Goal: Task Accomplishment & Management: Complete application form

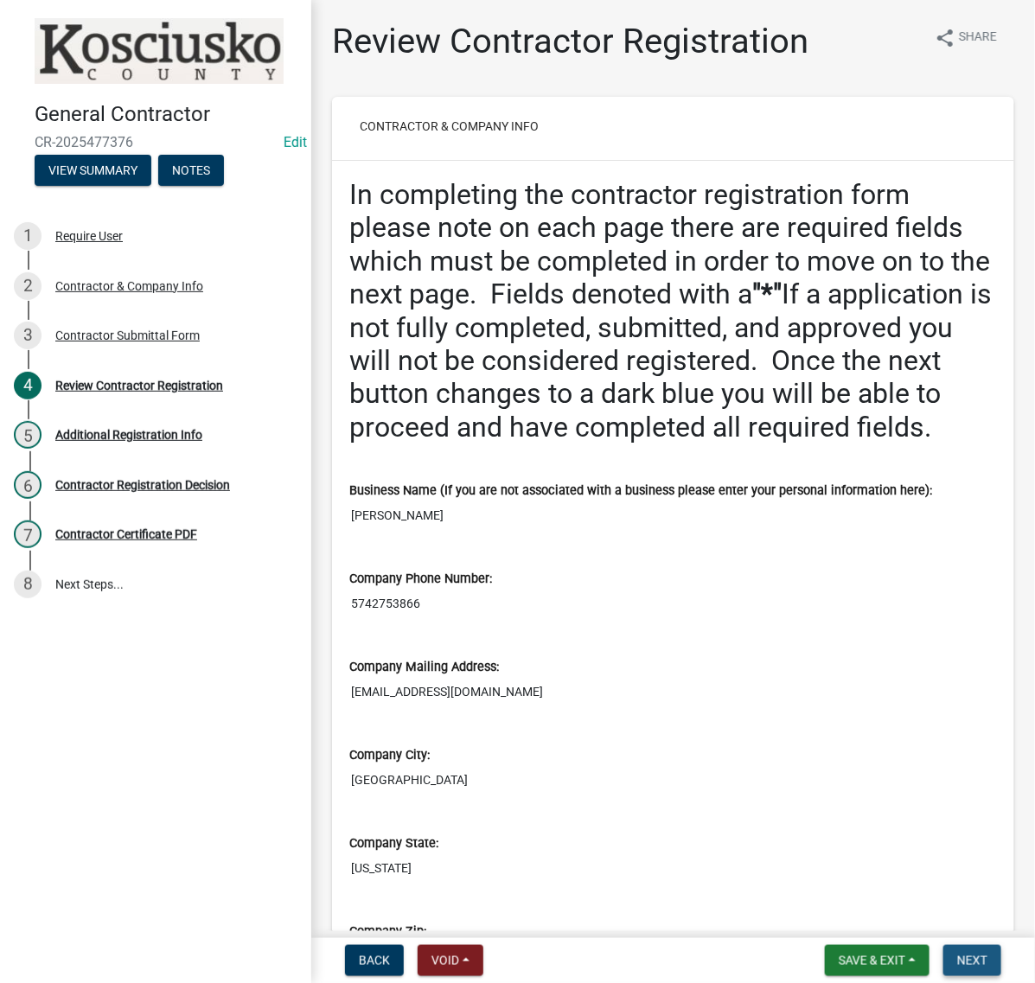
click at [957, 954] on span "Next" at bounding box center [972, 961] width 30 height 14
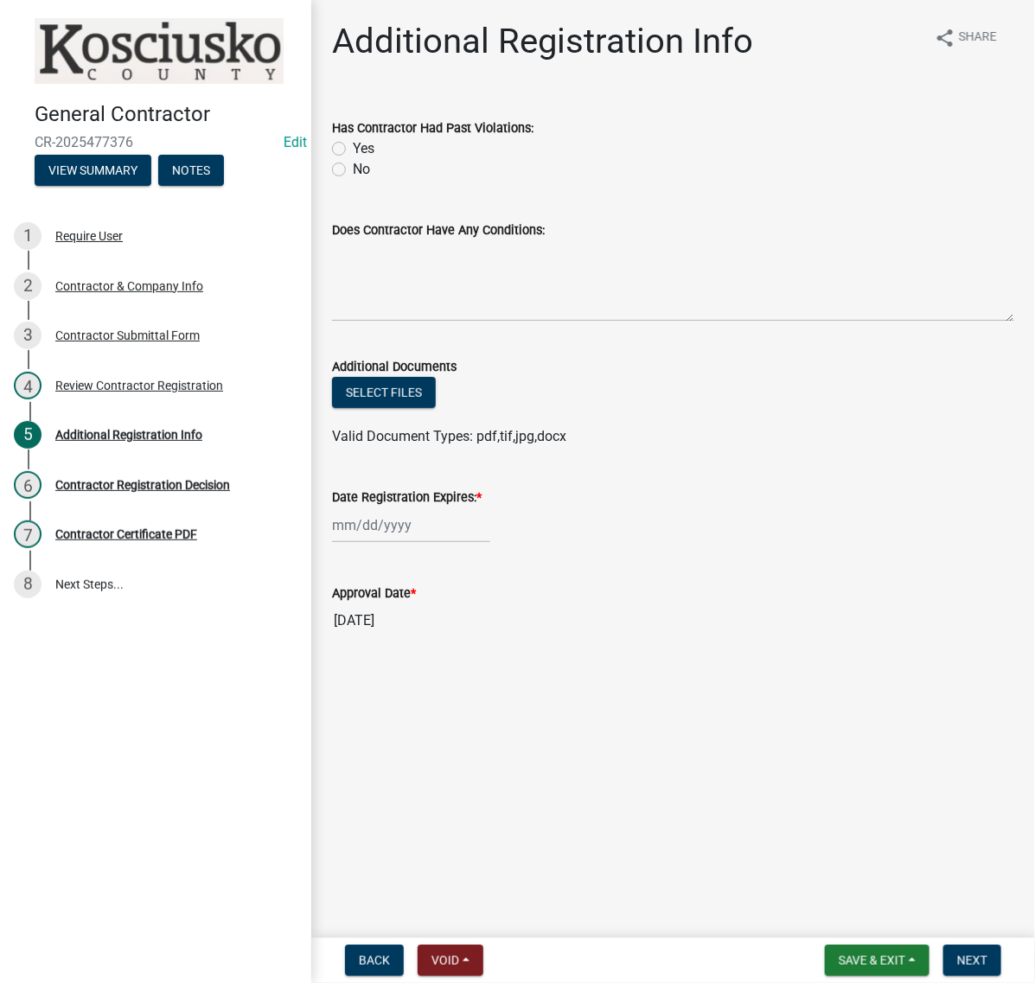
click at [353, 180] on label "No" at bounding box center [361, 169] width 17 height 21
click at [353, 170] on input "No" at bounding box center [358, 164] width 11 height 11
radio input "true"
click at [422, 322] on textarea "Does Contractor Have Any Conditions:" at bounding box center [673, 280] width 682 height 81
type textarea "none"
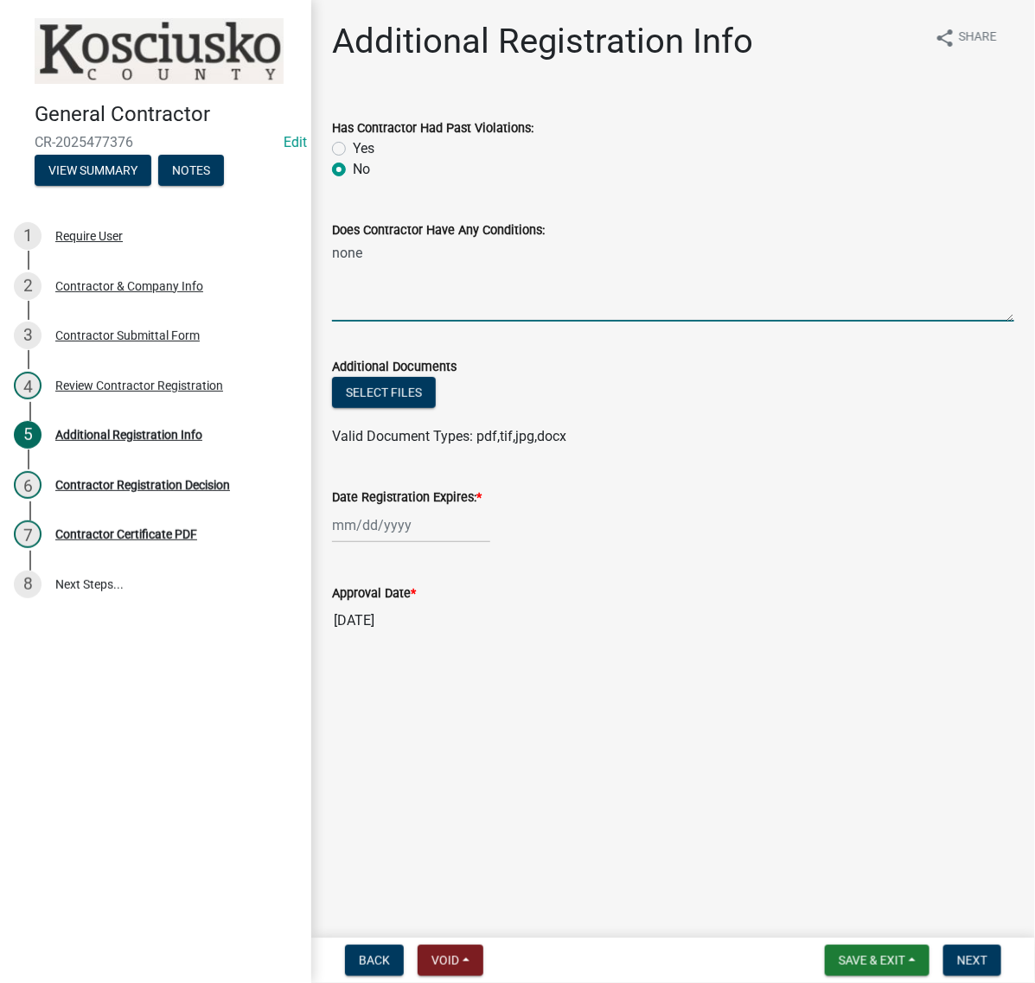
click at [403, 543] on div at bounding box center [411, 524] width 158 height 35
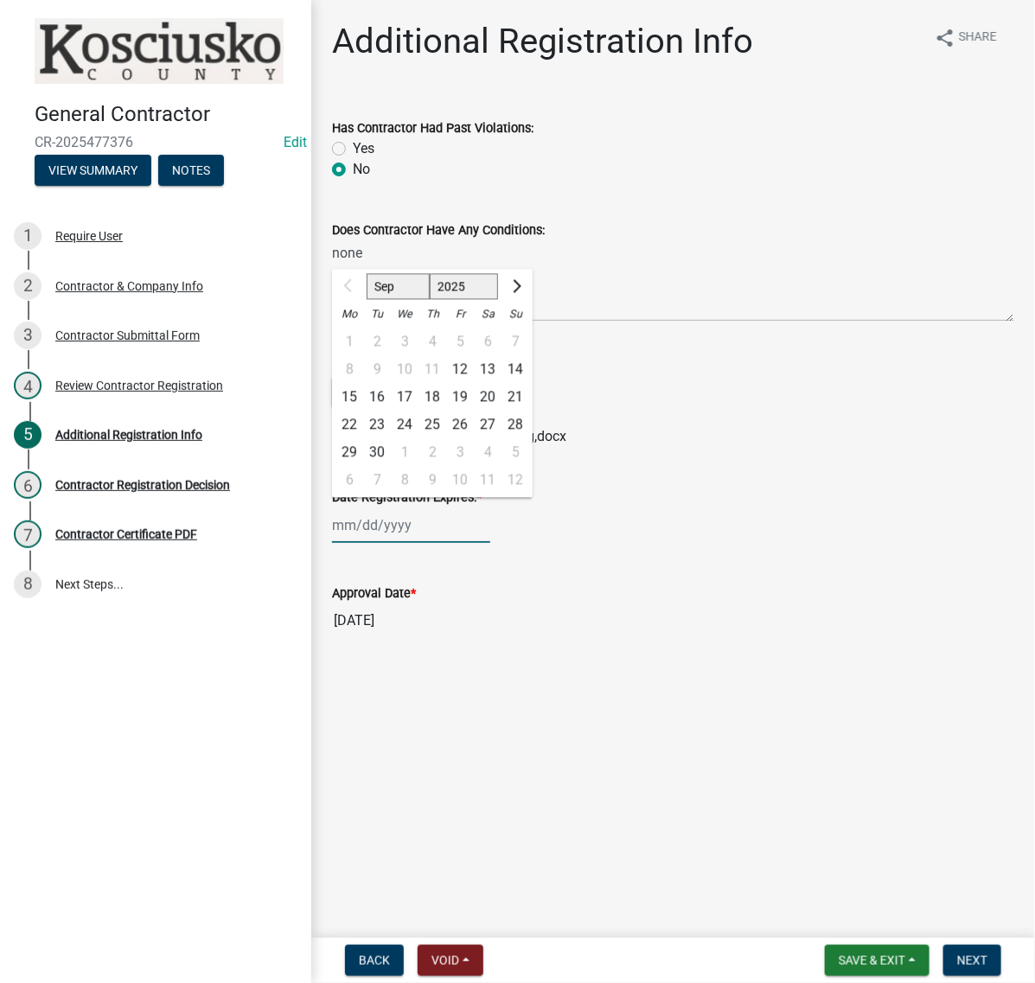
click at [494, 300] on select "2025 2026 2027 2028 2029 2030 2031 2032 2033 2034 2035 2036 2037 2038 2039 2040…" at bounding box center [464, 287] width 69 height 26
select select "2026"
click at [459, 300] on select "2025 2026 2027 2028 2029 2030 2031 2032 2033 2034 2035 2036 2037 2038 2039 2040…" at bounding box center [464, 287] width 69 height 26
click at [501, 384] on div "12" at bounding box center [488, 370] width 28 height 28
type input "09/12/2026"
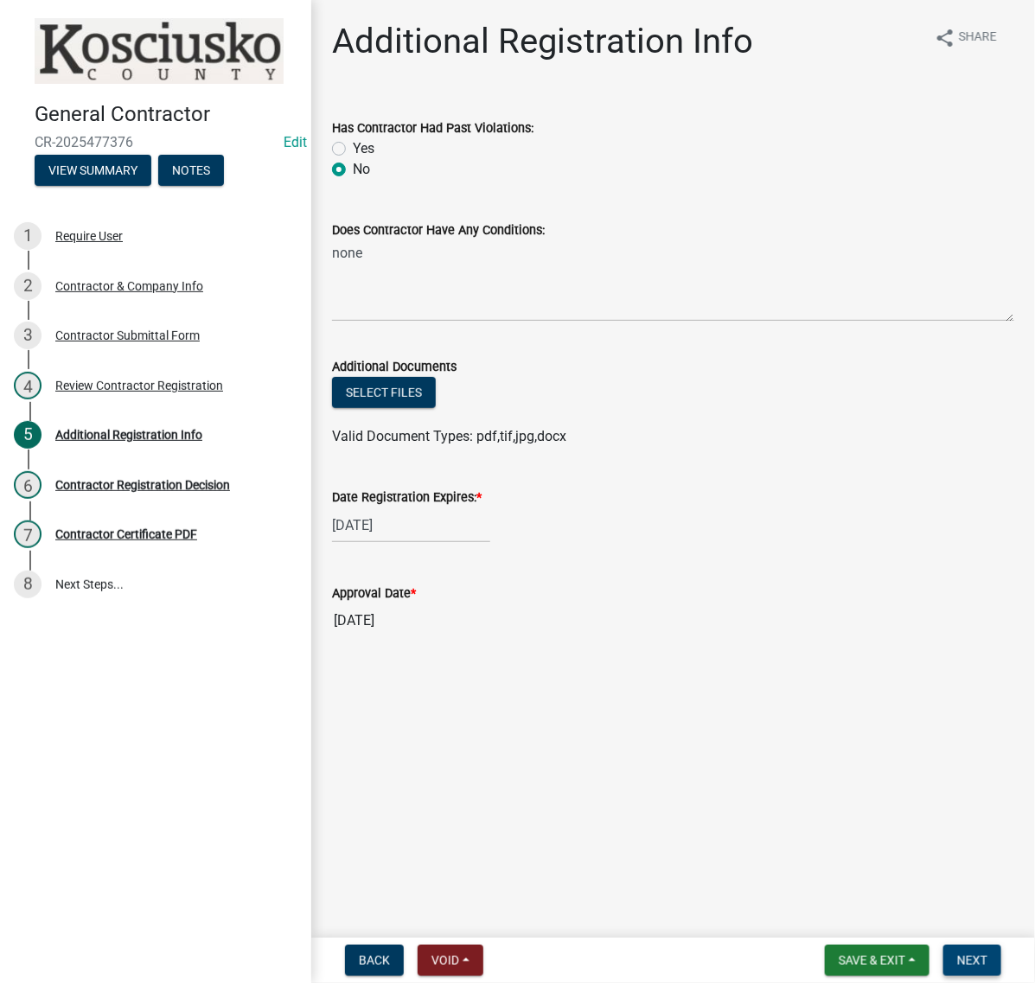
click at [955, 965] on button "Next" at bounding box center [972, 960] width 58 height 31
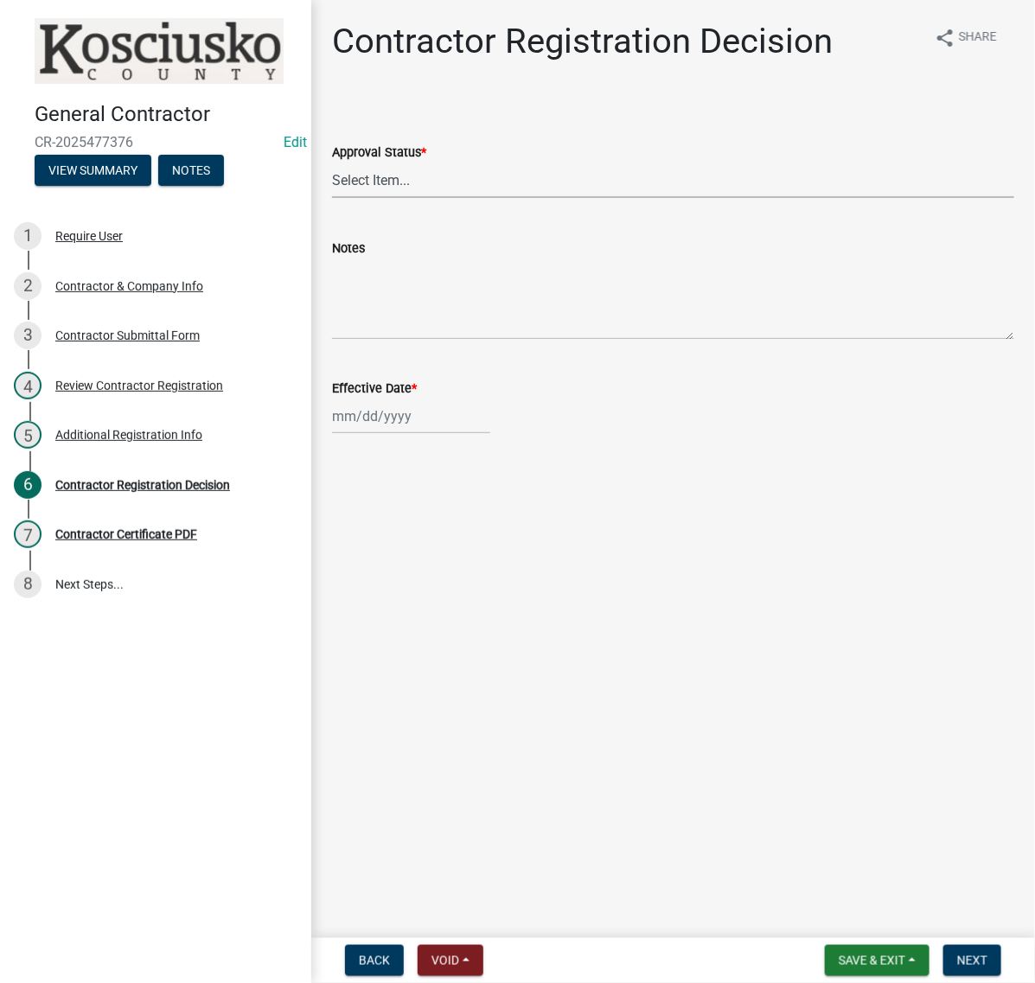
click at [389, 198] on select "Select Item... Approved Denied" at bounding box center [673, 180] width 682 height 35
click at [337, 198] on select "Select Item... Approved Denied" at bounding box center [673, 180] width 682 height 35
select select "8e4351d7-4ebf-4714-a7c9-c8187f00e083"
select select "9"
select select "2025"
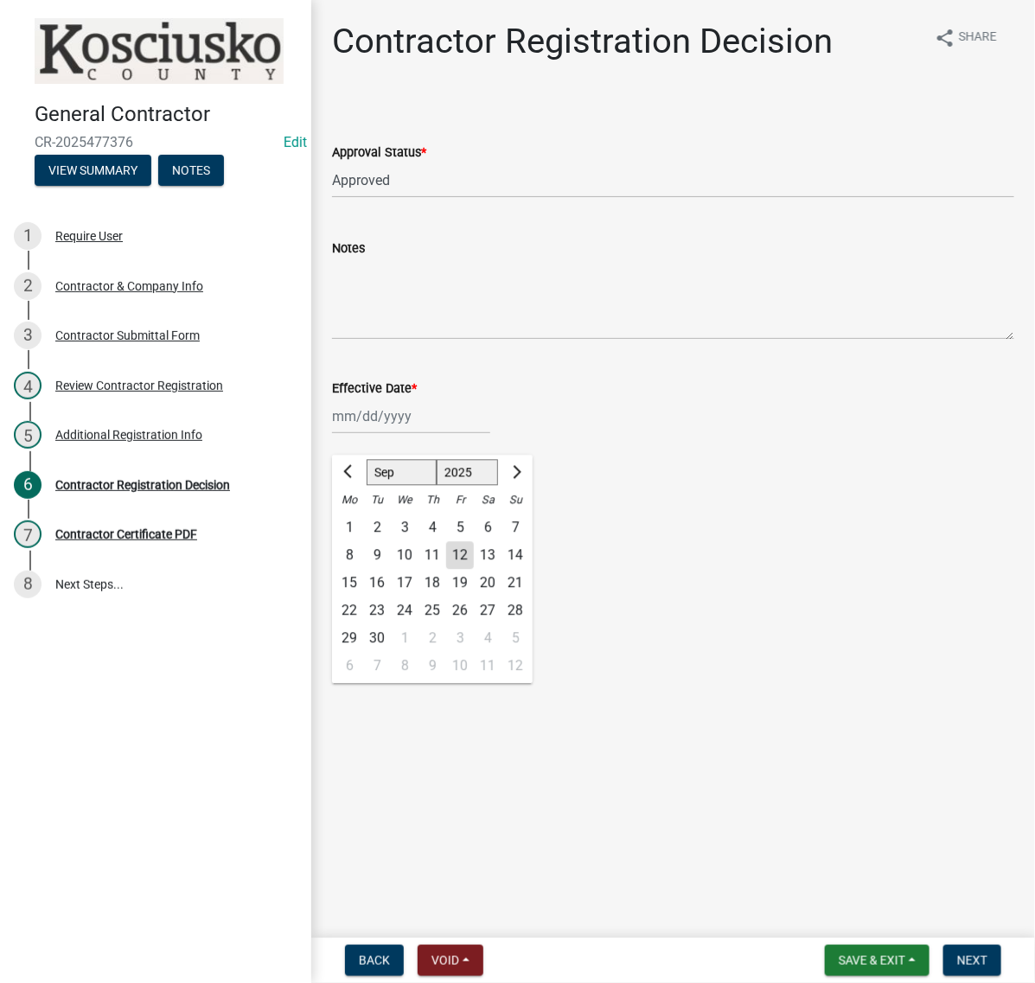
click at [421, 434] on div "Jan Feb Mar Apr May Jun Jul Aug Sep Oct Nov Dec 1525 1526 1527 1528 1529 1530 1…" at bounding box center [411, 416] width 158 height 35
click at [474, 570] on div "12" at bounding box center [460, 556] width 28 height 28
type input "09/12/2025"
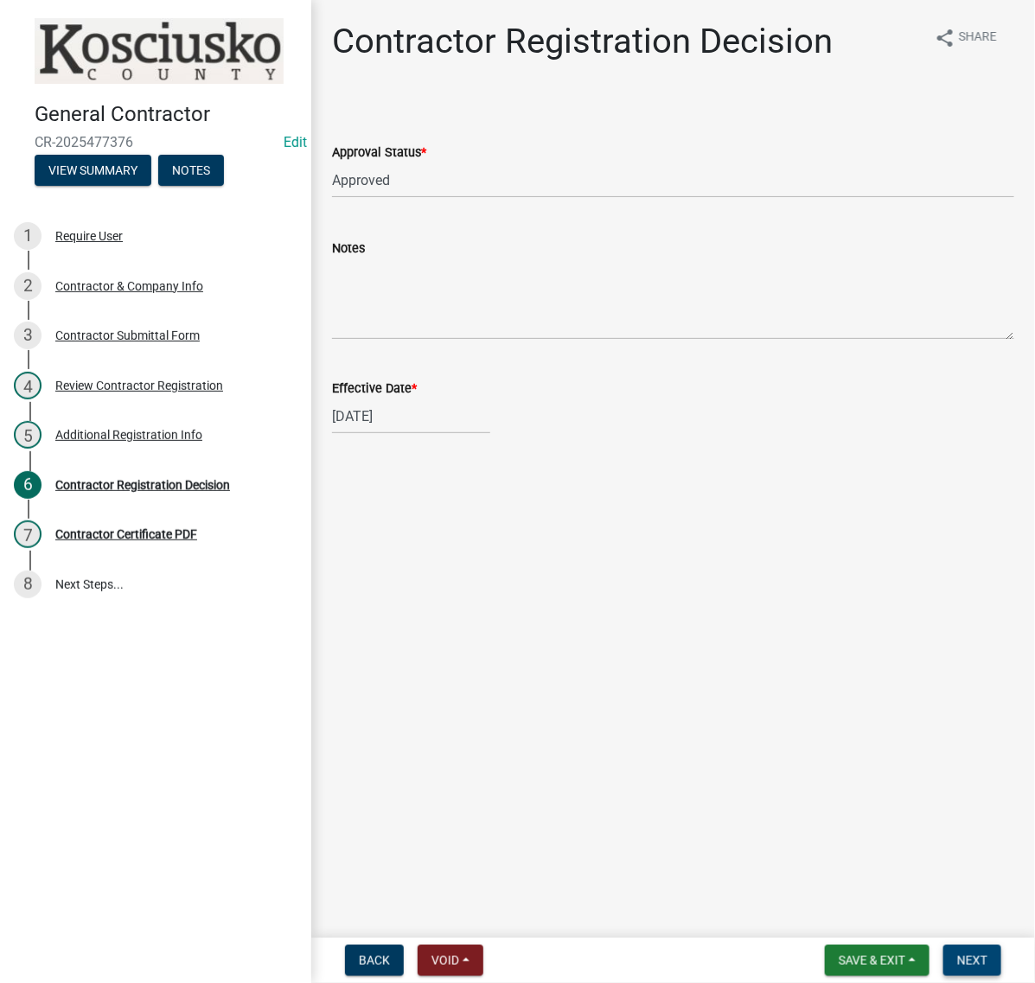
click at [957, 954] on span "Next" at bounding box center [972, 961] width 30 height 14
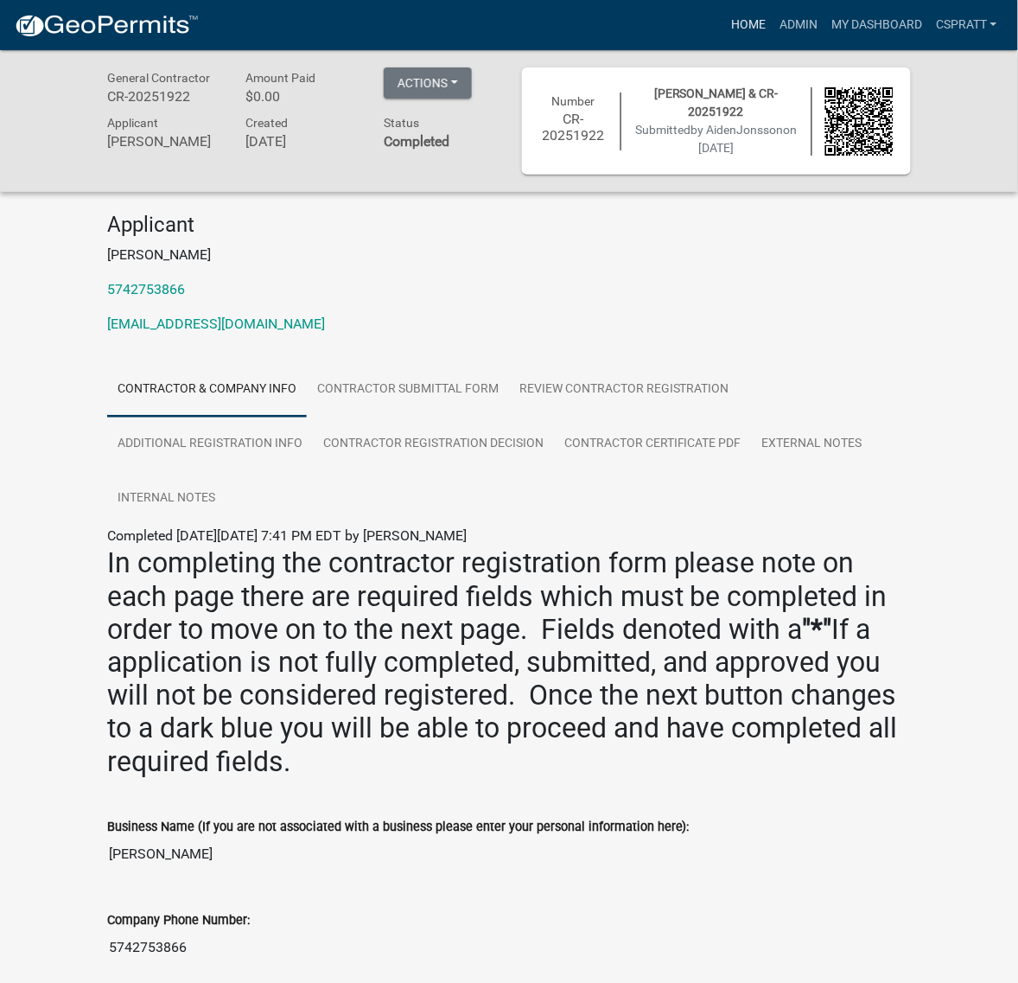
click at [724, 27] on link "Home" at bounding box center [748, 25] width 48 height 33
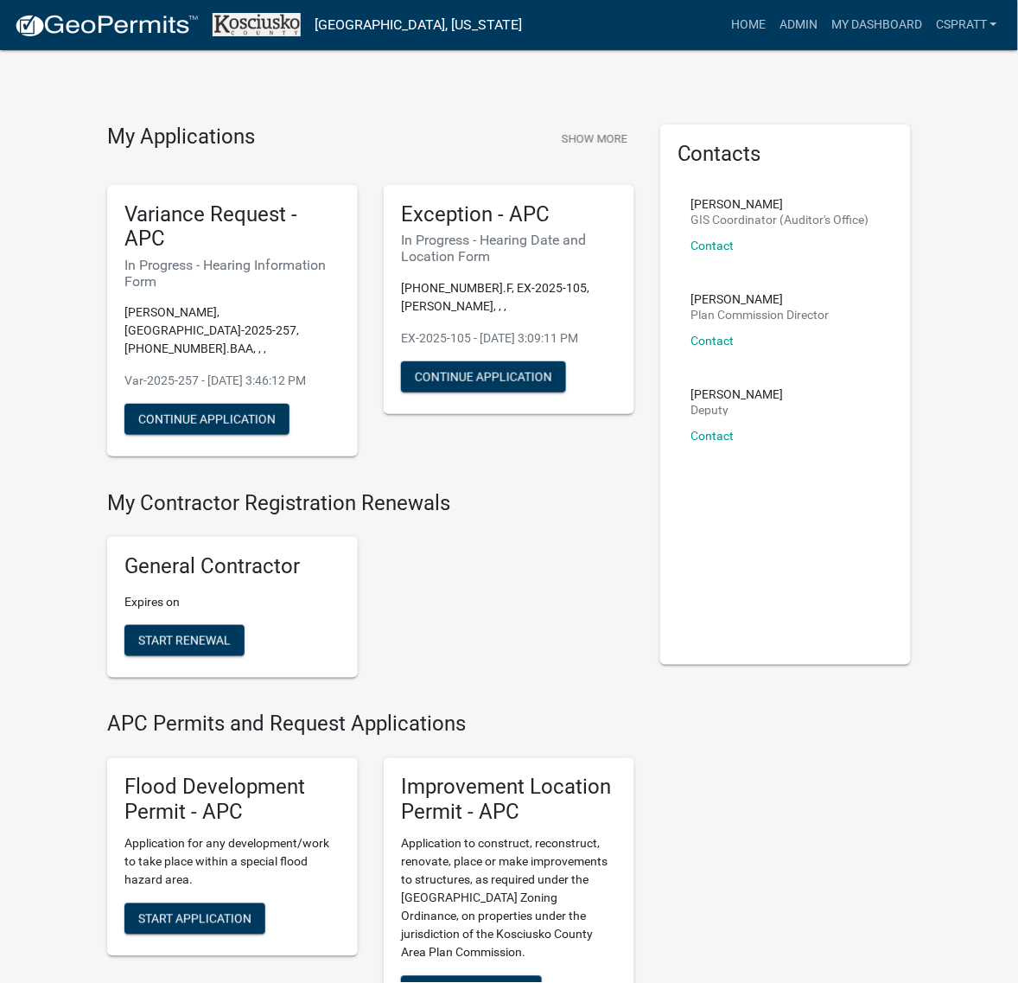
click at [105, 32] on img at bounding box center [106, 26] width 185 height 26
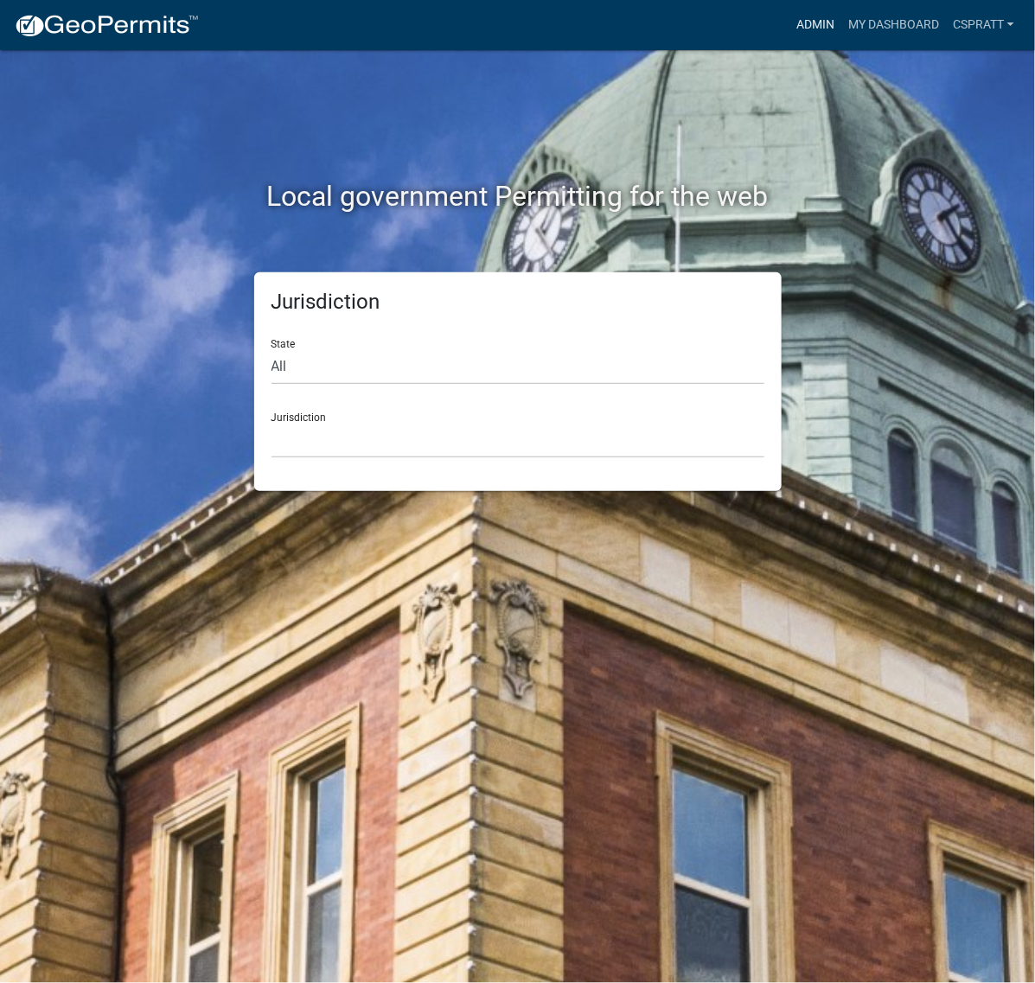
click at [789, 10] on link "Admin" at bounding box center [815, 25] width 52 height 33
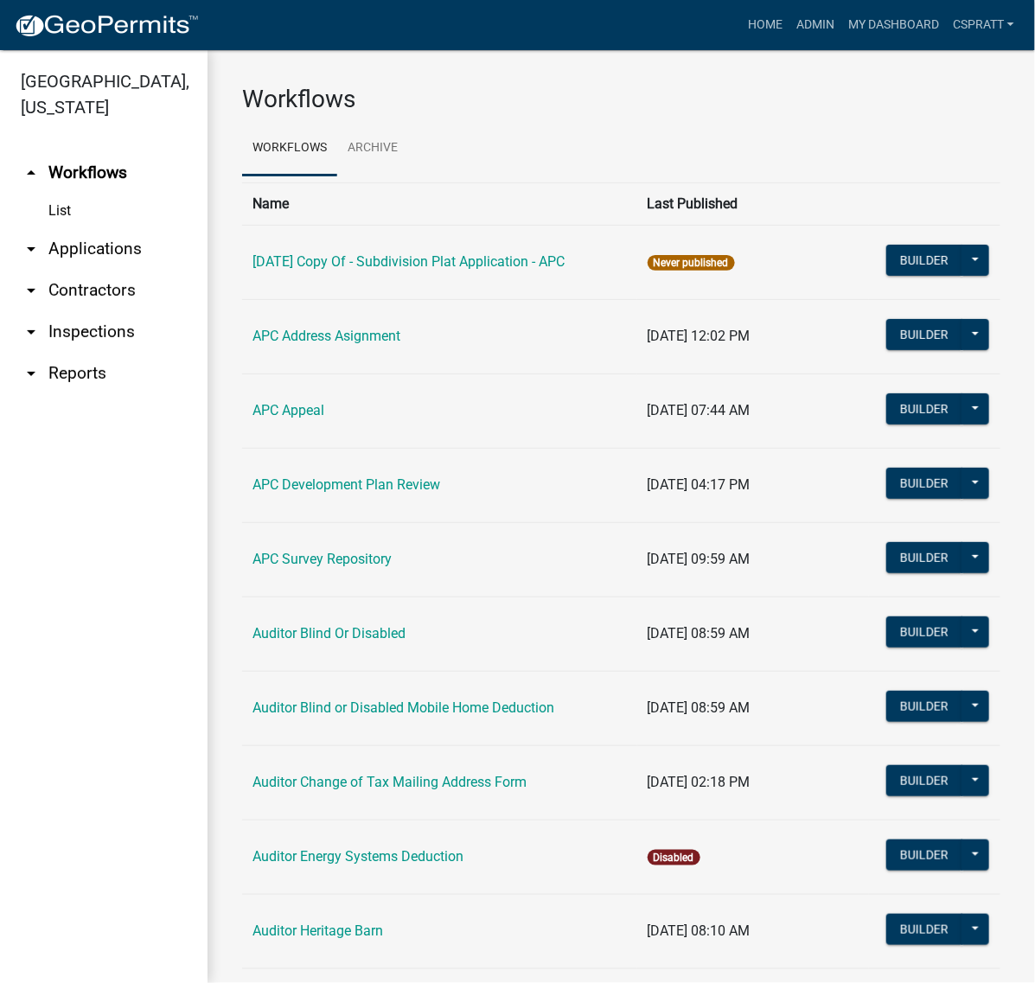
click at [83, 270] on link "arrow_drop_down Applications" at bounding box center [103, 248] width 207 height 41
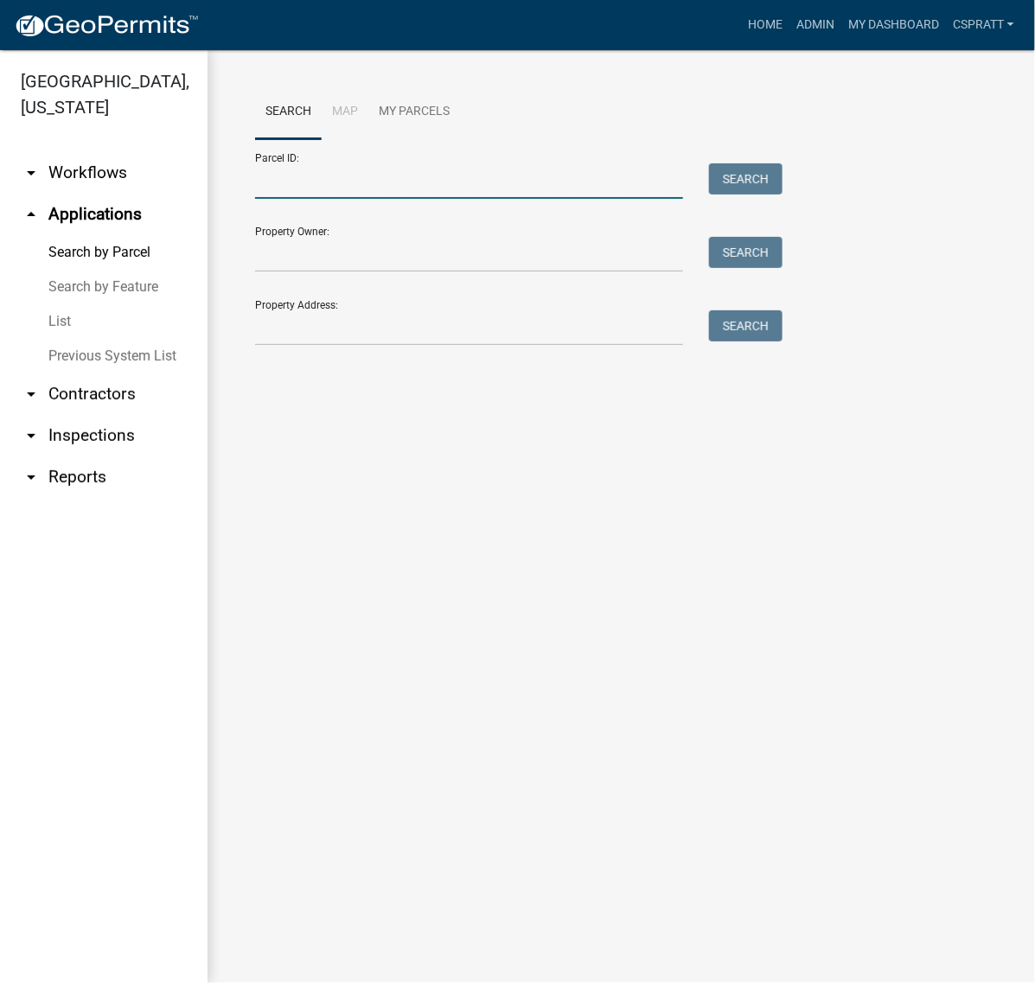
click at [316, 199] on input "Parcel ID:" at bounding box center [469, 180] width 428 height 35
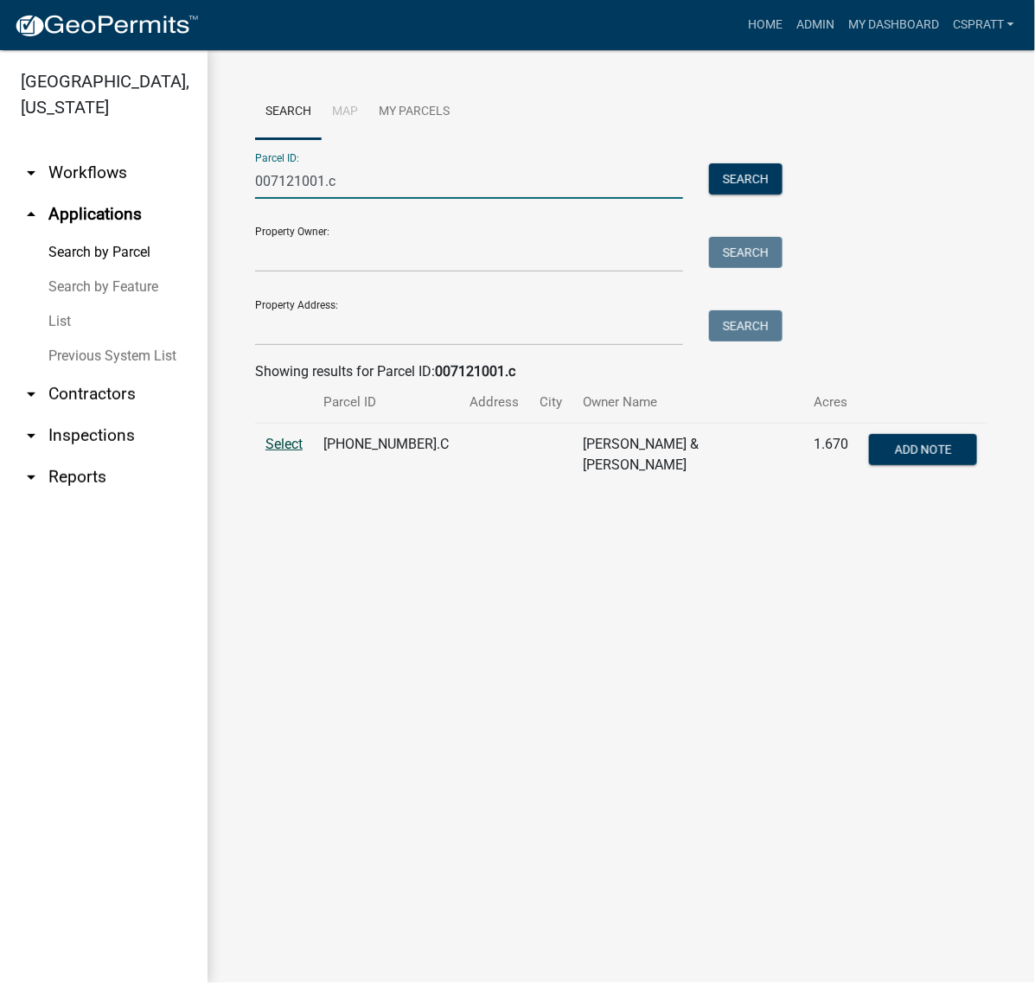
type input "007121001.c"
click at [290, 452] on span "Select" at bounding box center [283, 444] width 37 height 16
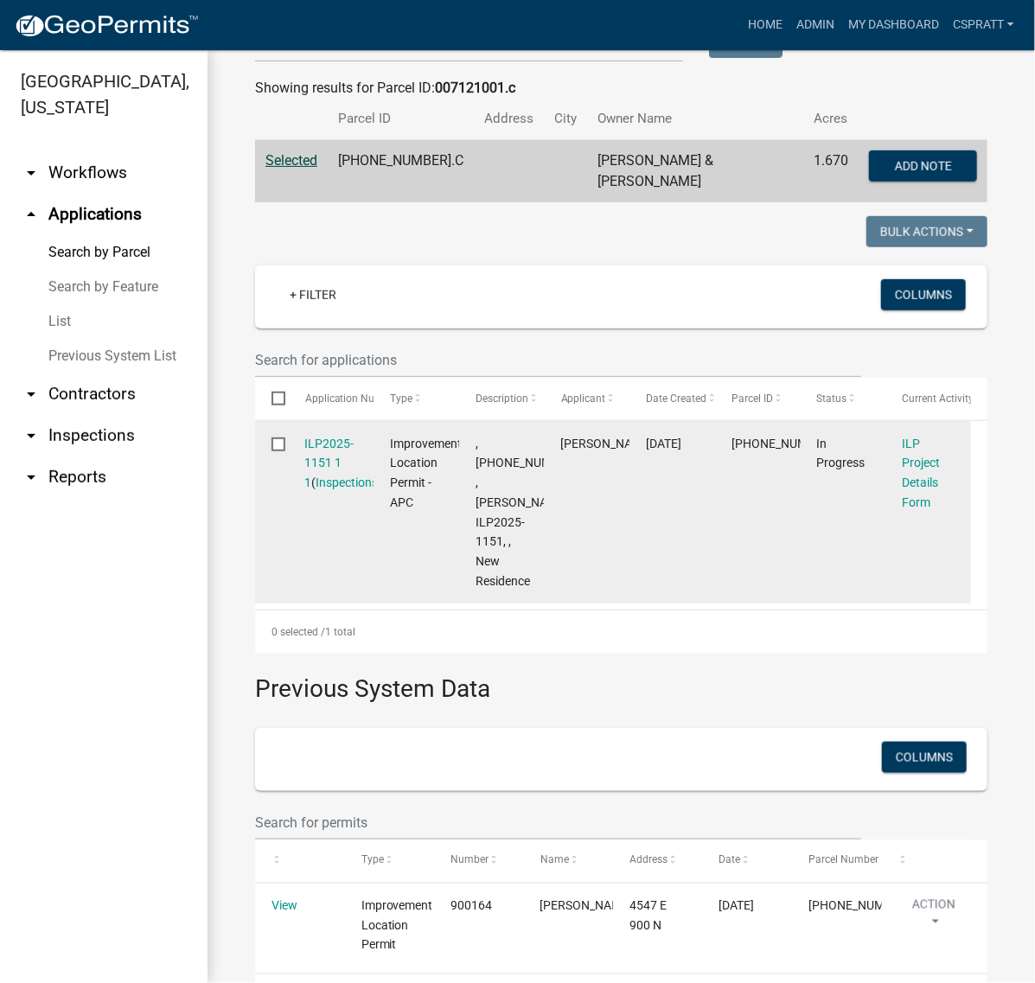
scroll to position [324, 0]
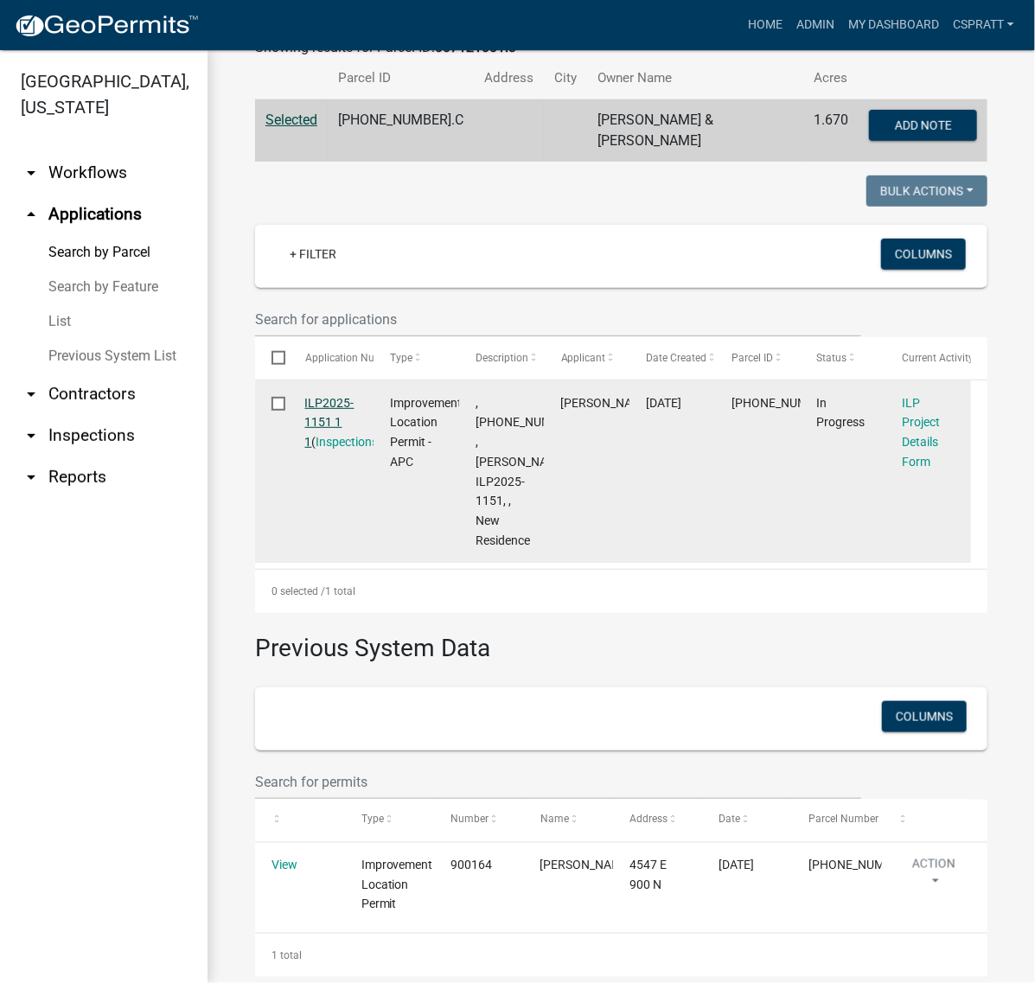
click at [335, 450] on link "ILP2025-1151 1 1" at bounding box center [329, 423] width 49 height 54
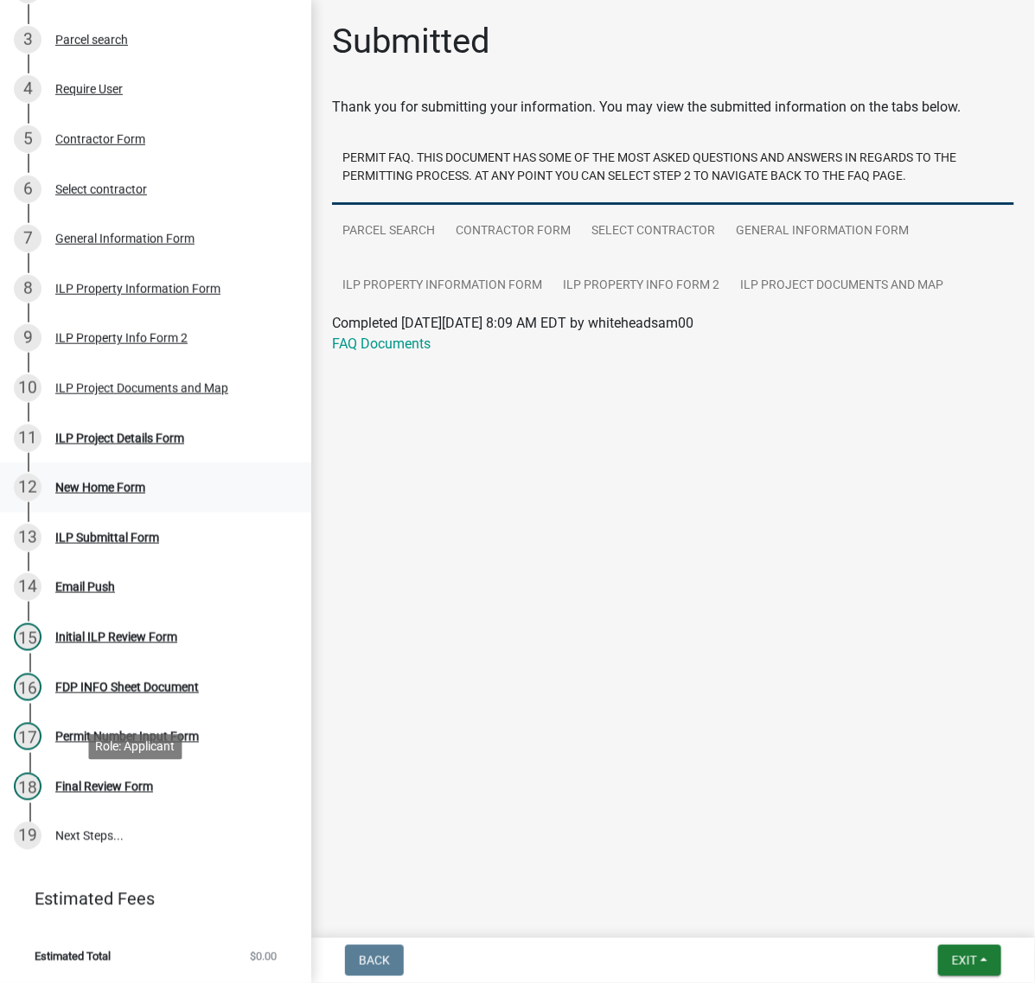
scroll to position [324, 0]
click at [86, 444] on div "ILP Project Details Form" at bounding box center [119, 438] width 129 height 12
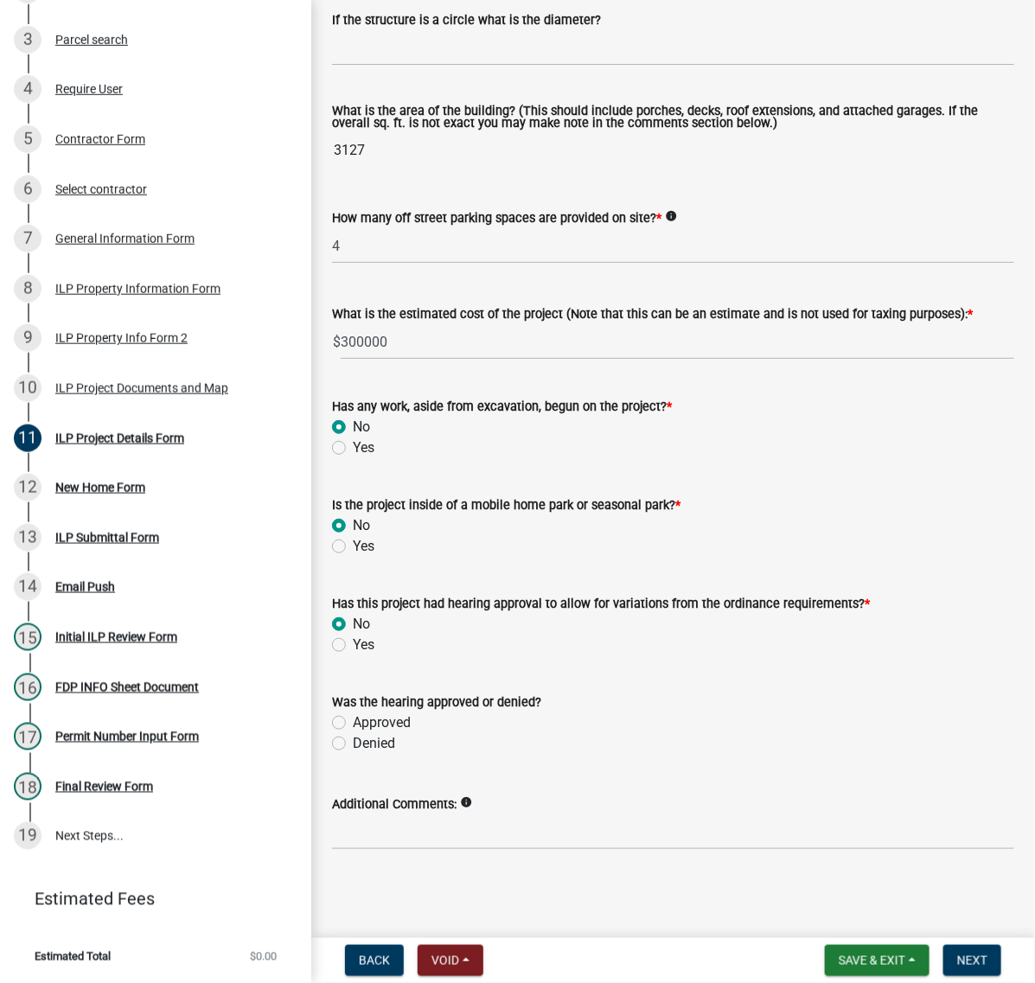
scroll to position [1139, 0]
click at [957, 954] on span "Next" at bounding box center [972, 961] width 30 height 14
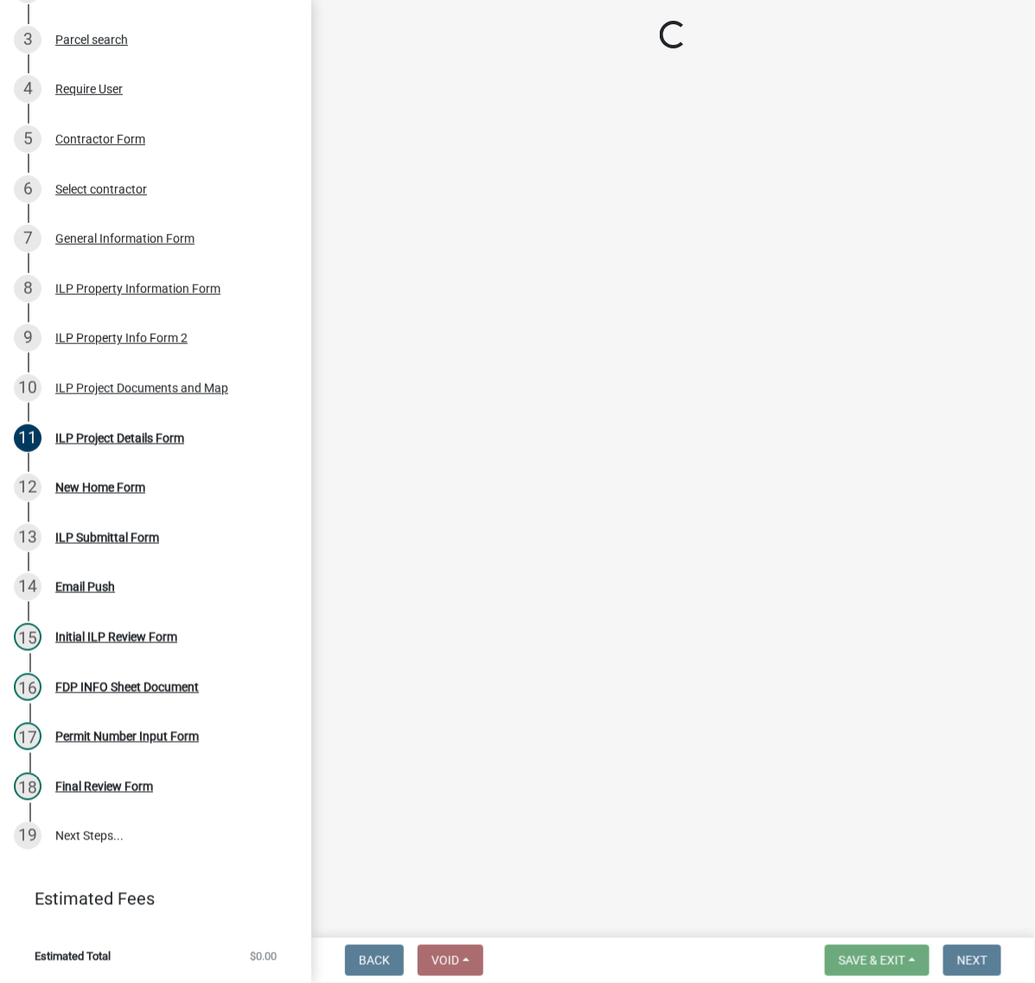
scroll to position [0, 0]
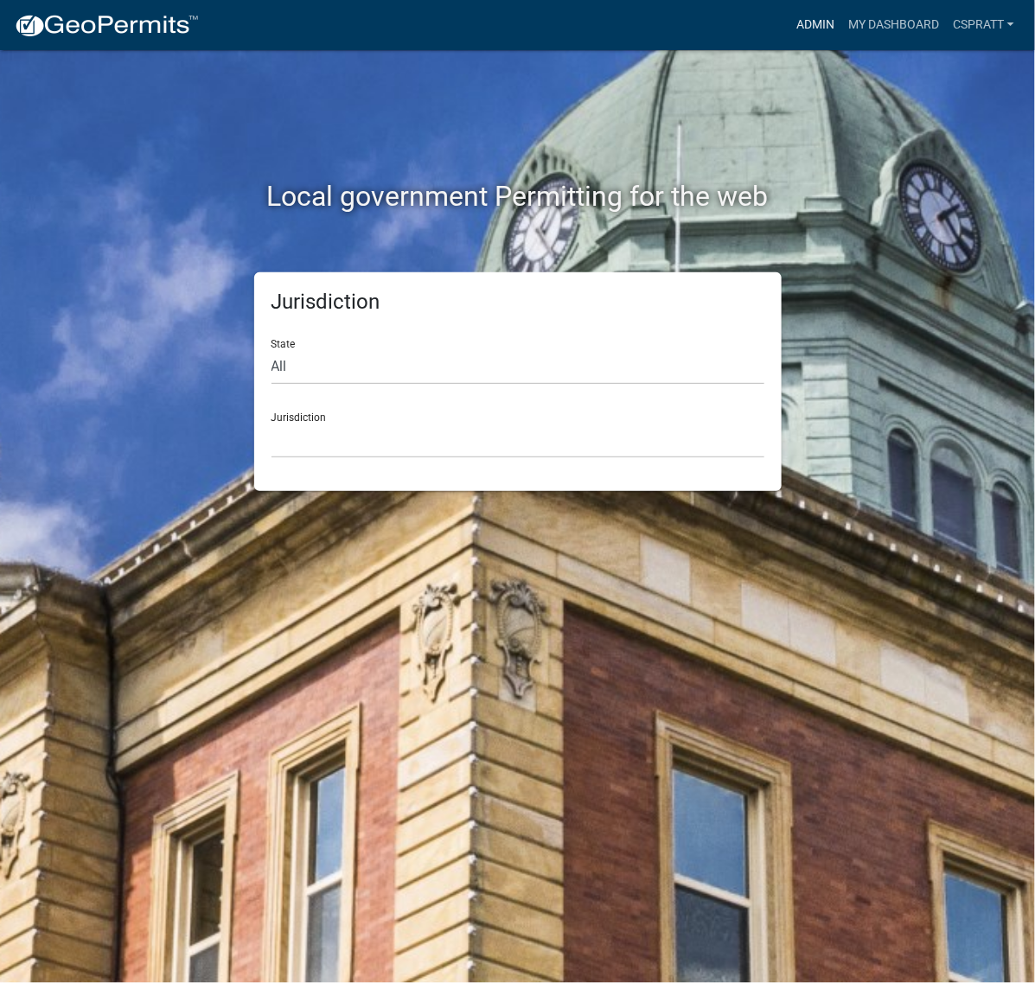
click at [789, 22] on link "Admin" at bounding box center [815, 25] width 52 height 33
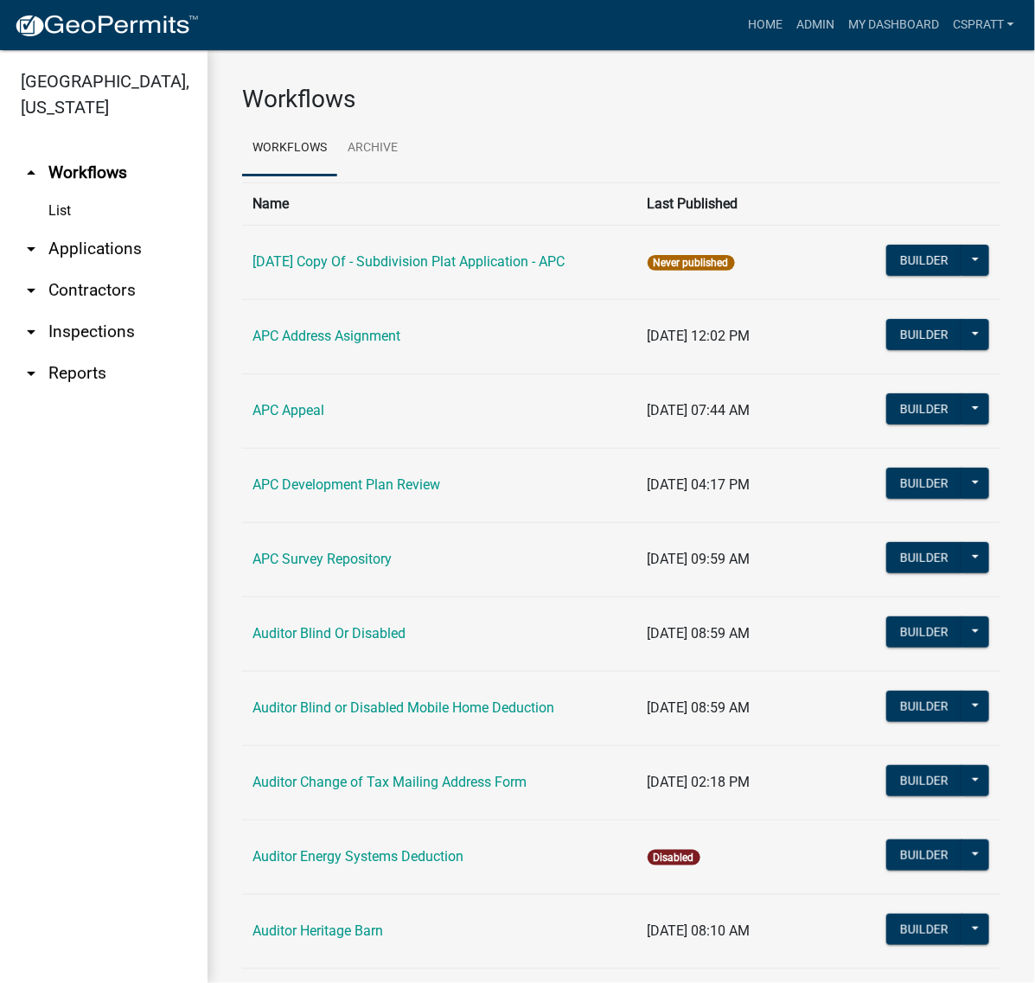
click at [104, 270] on link "arrow_drop_down Applications" at bounding box center [103, 248] width 207 height 41
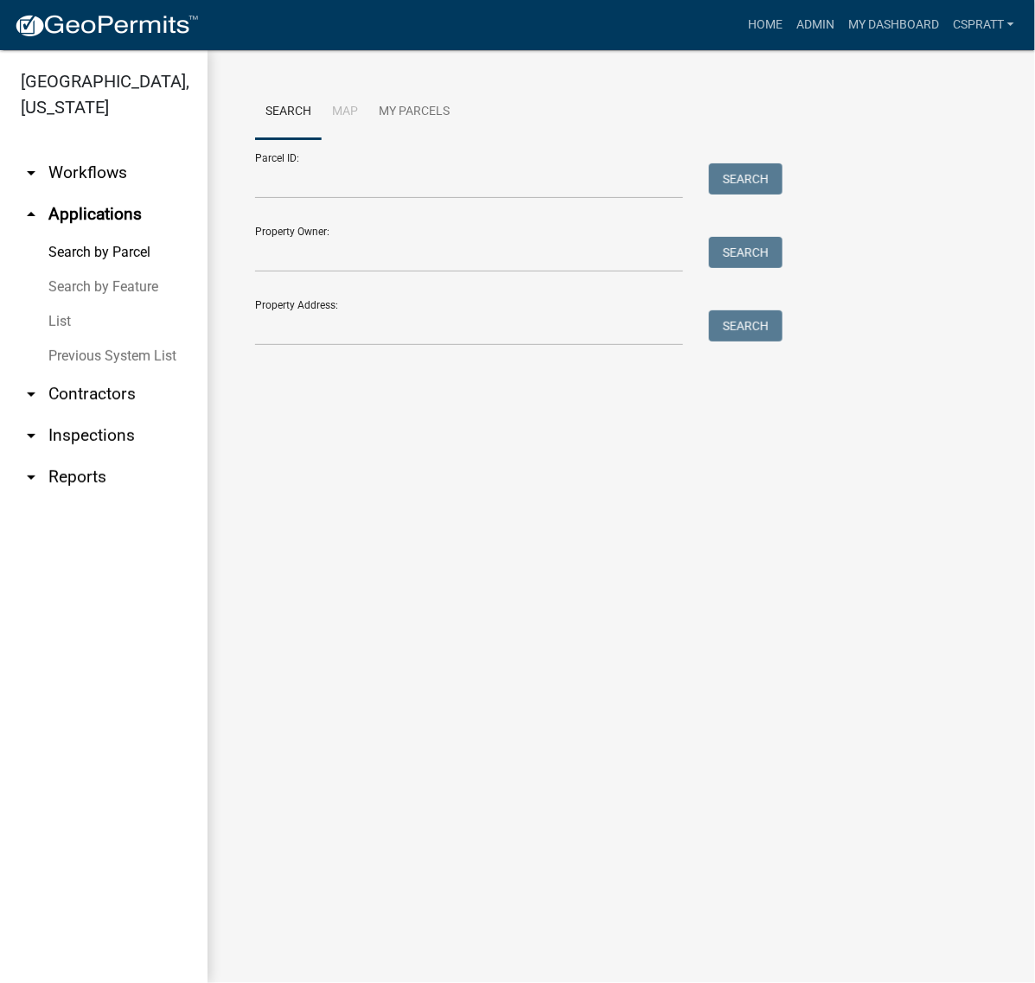
click at [78, 373] on link "Previous System List" at bounding box center [103, 356] width 207 height 35
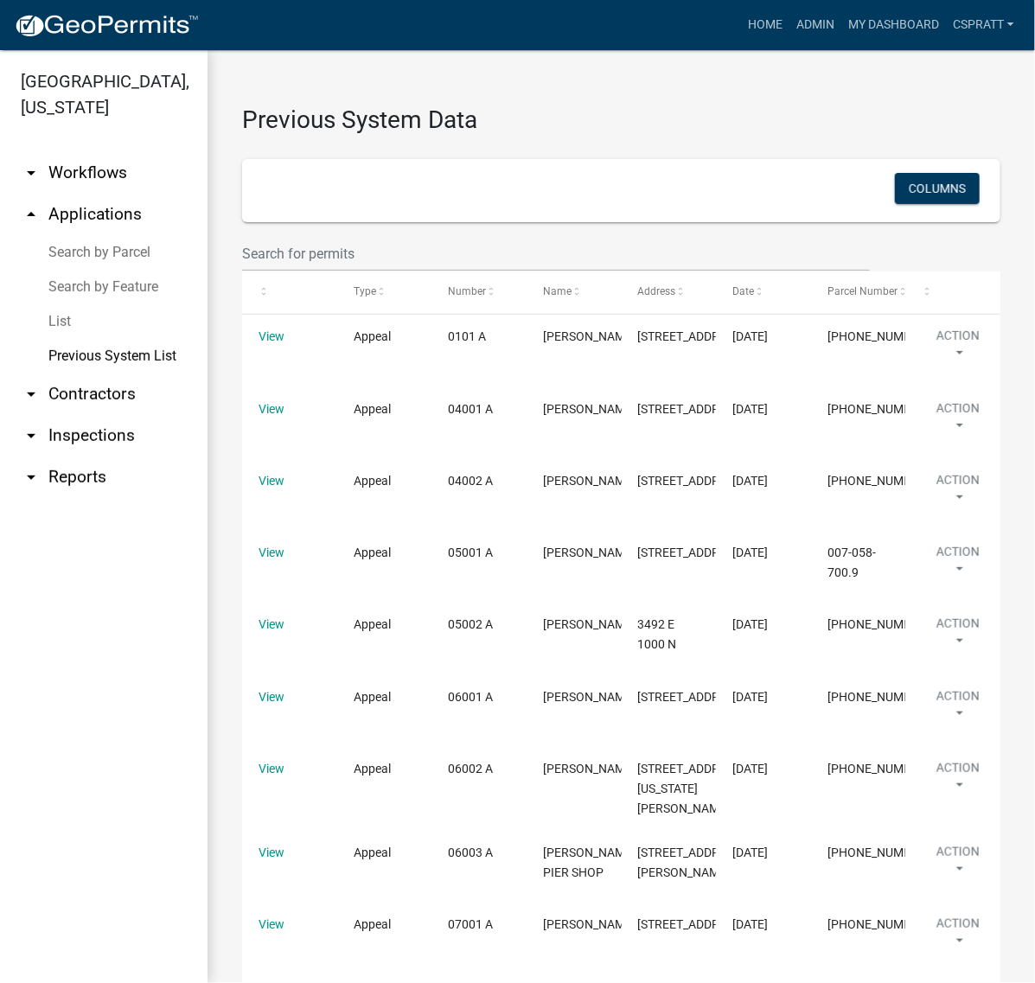
click at [132, 270] on link "Search by Parcel" at bounding box center [103, 252] width 207 height 35
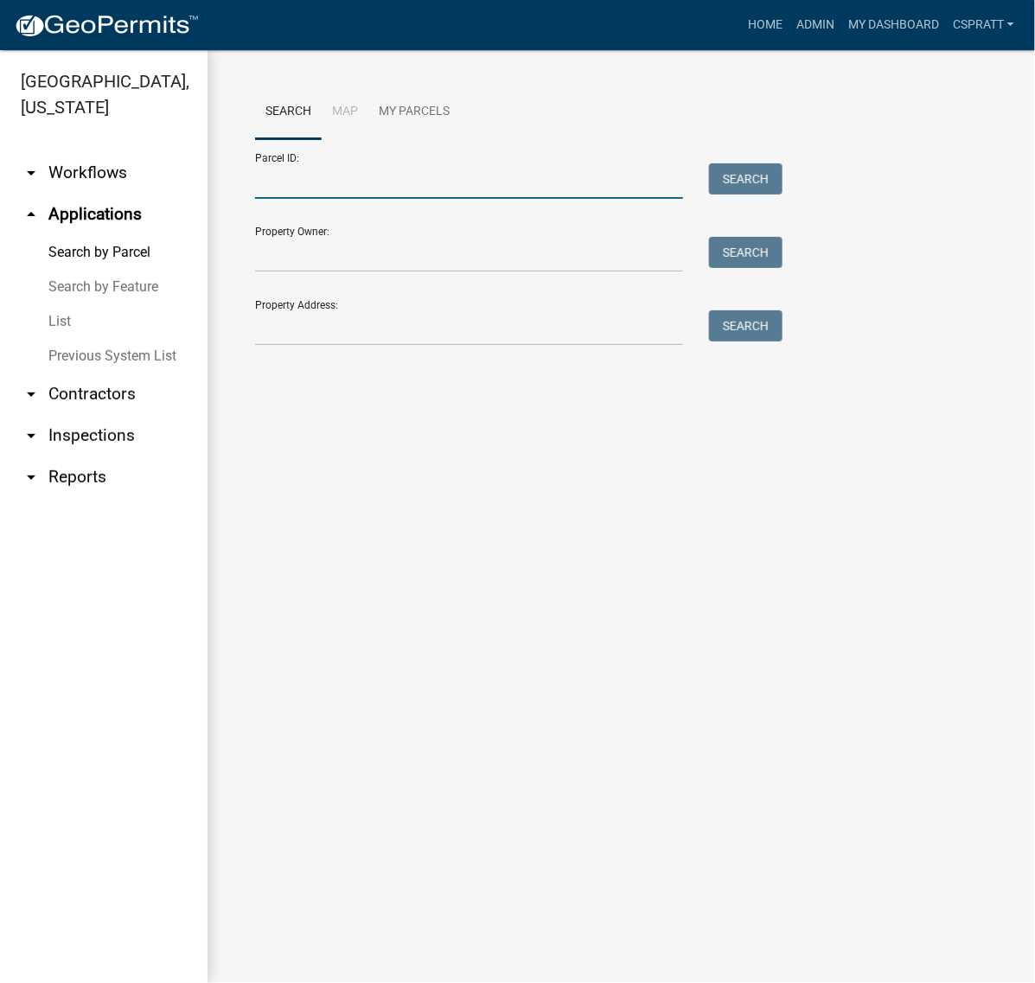
click at [265, 199] on input "Parcel ID:" at bounding box center [469, 180] width 428 height 35
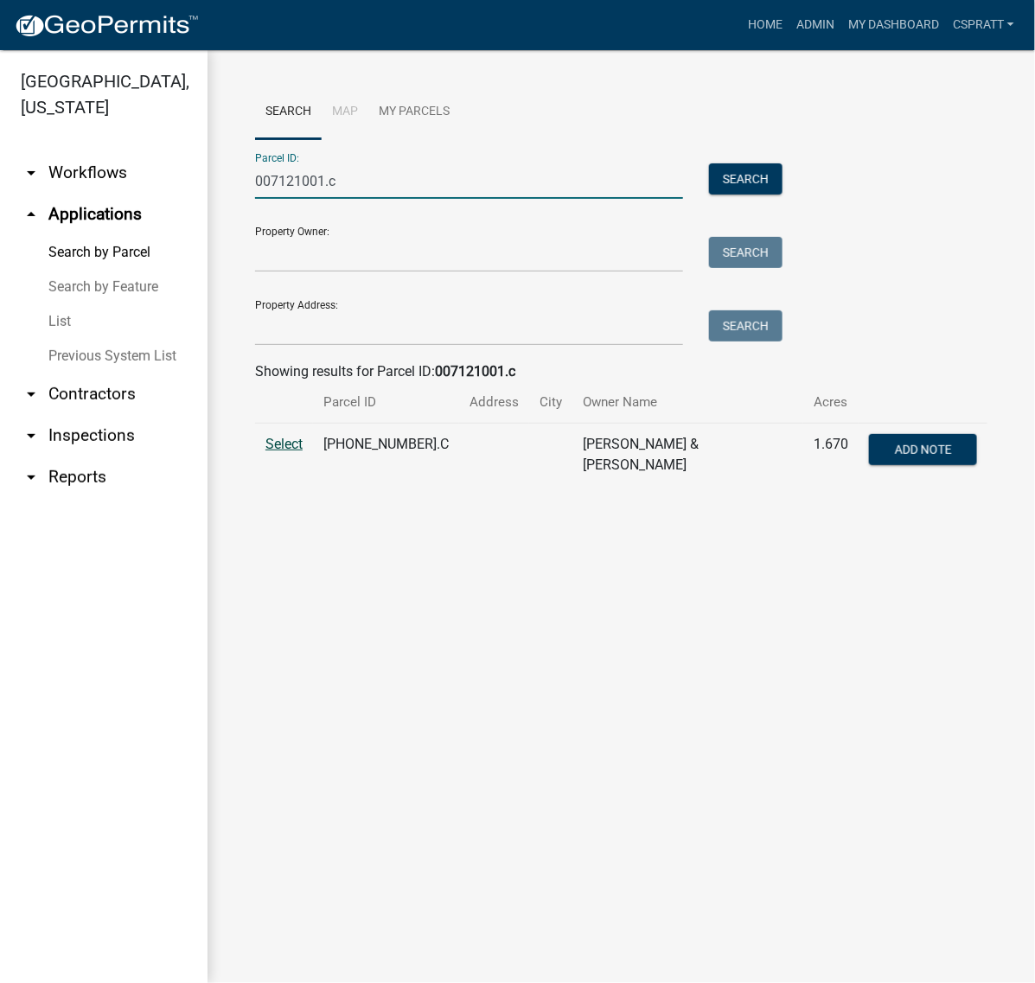
type input "007121001.c"
click at [296, 452] on span "Select" at bounding box center [283, 444] width 37 height 16
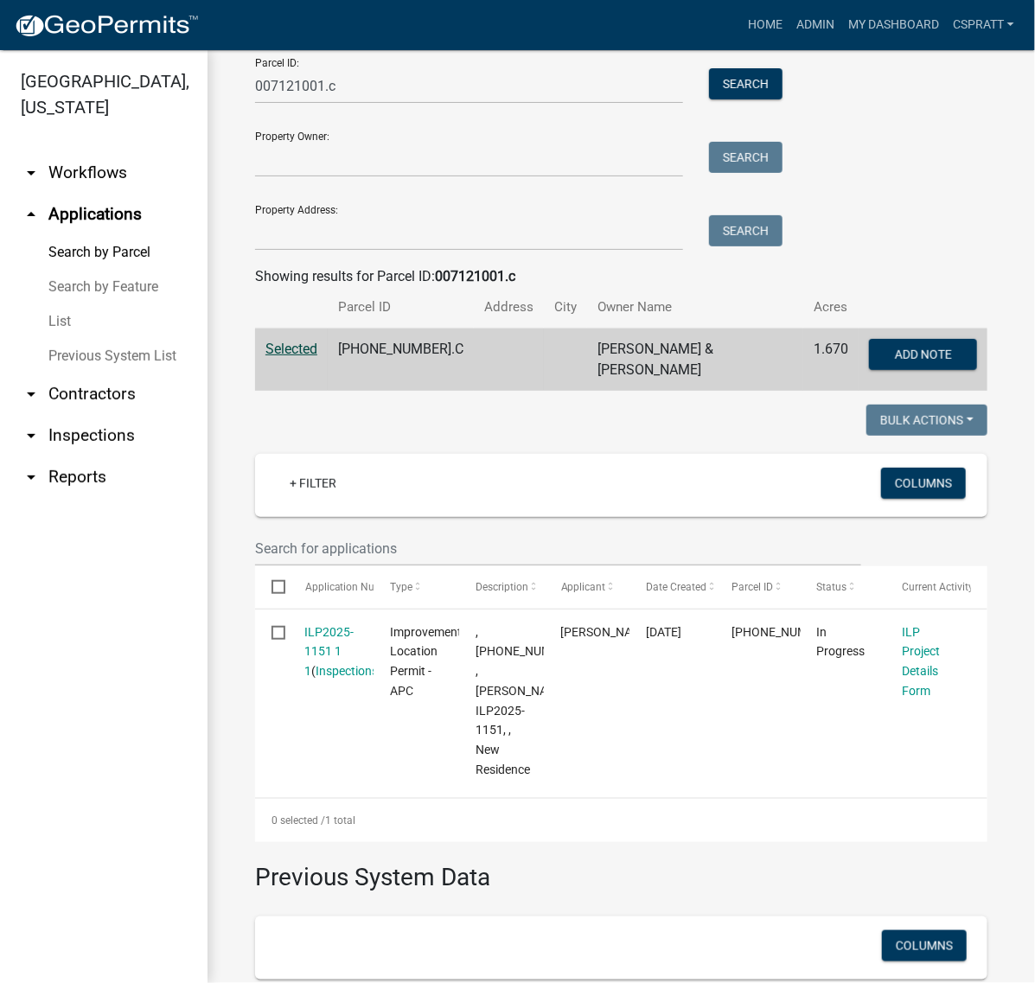
scroll to position [216, 0]
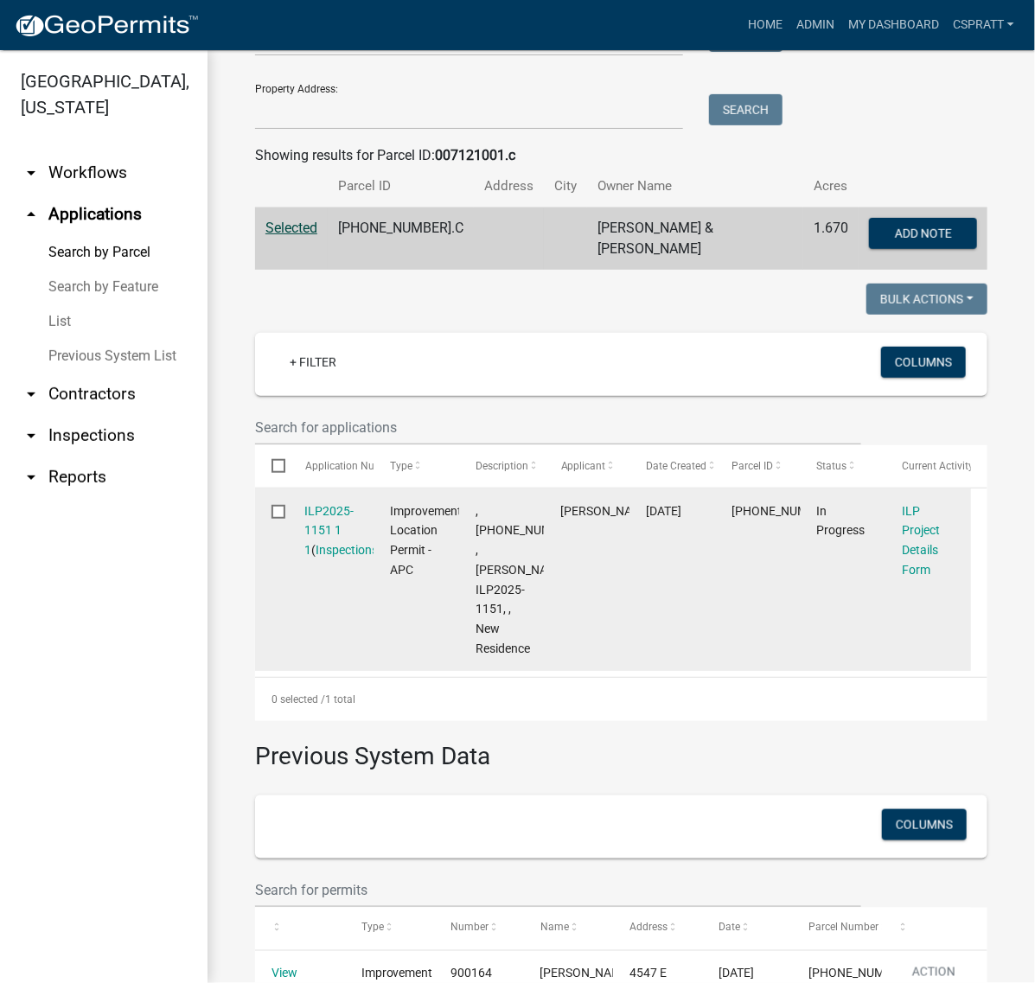
click at [338, 560] on div "ILP2025-1151 1 1 ( Inspections )" at bounding box center [331, 530] width 52 height 59
click at [335, 558] on link "ILP2025-1151 1 1" at bounding box center [329, 531] width 49 height 54
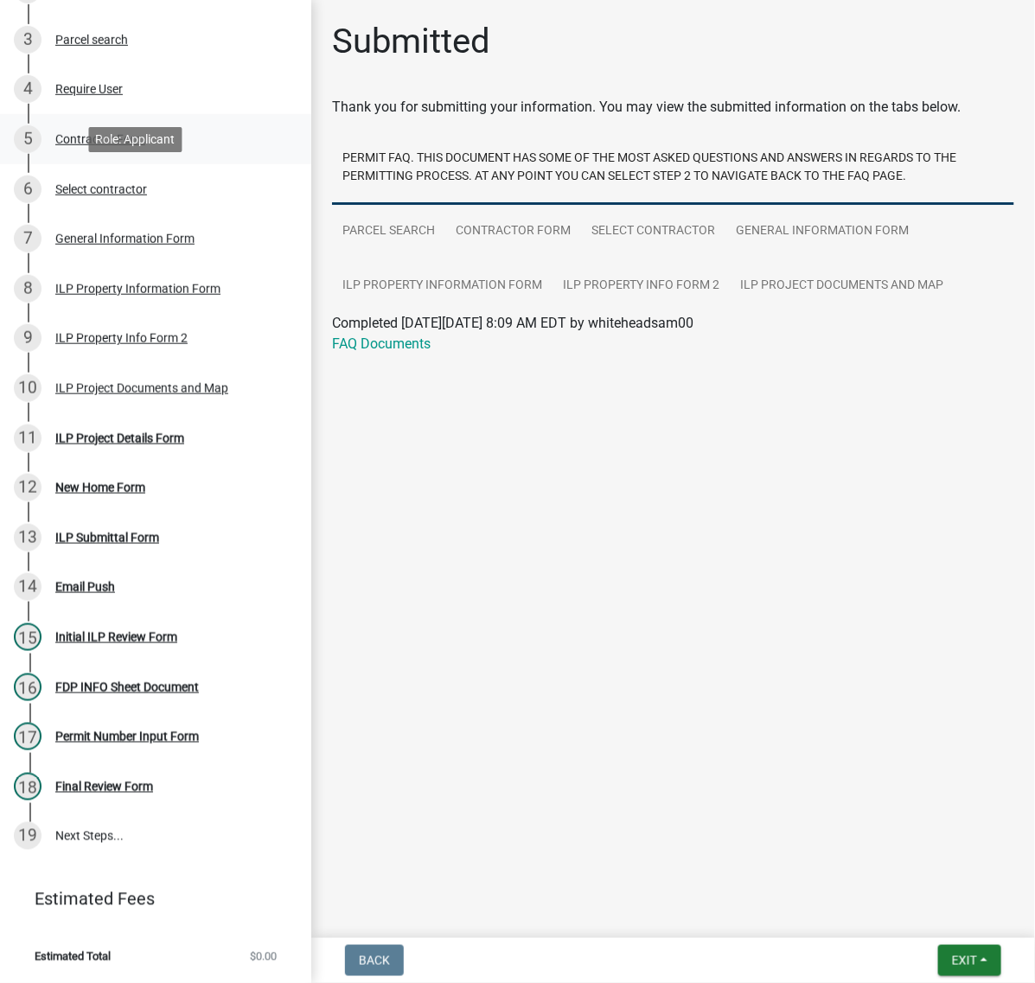
scroll to position [432, 0]
click at [80, 394] on div "ILP Project Documents and Map" at bounding box center [141, 388] width 173 height 12
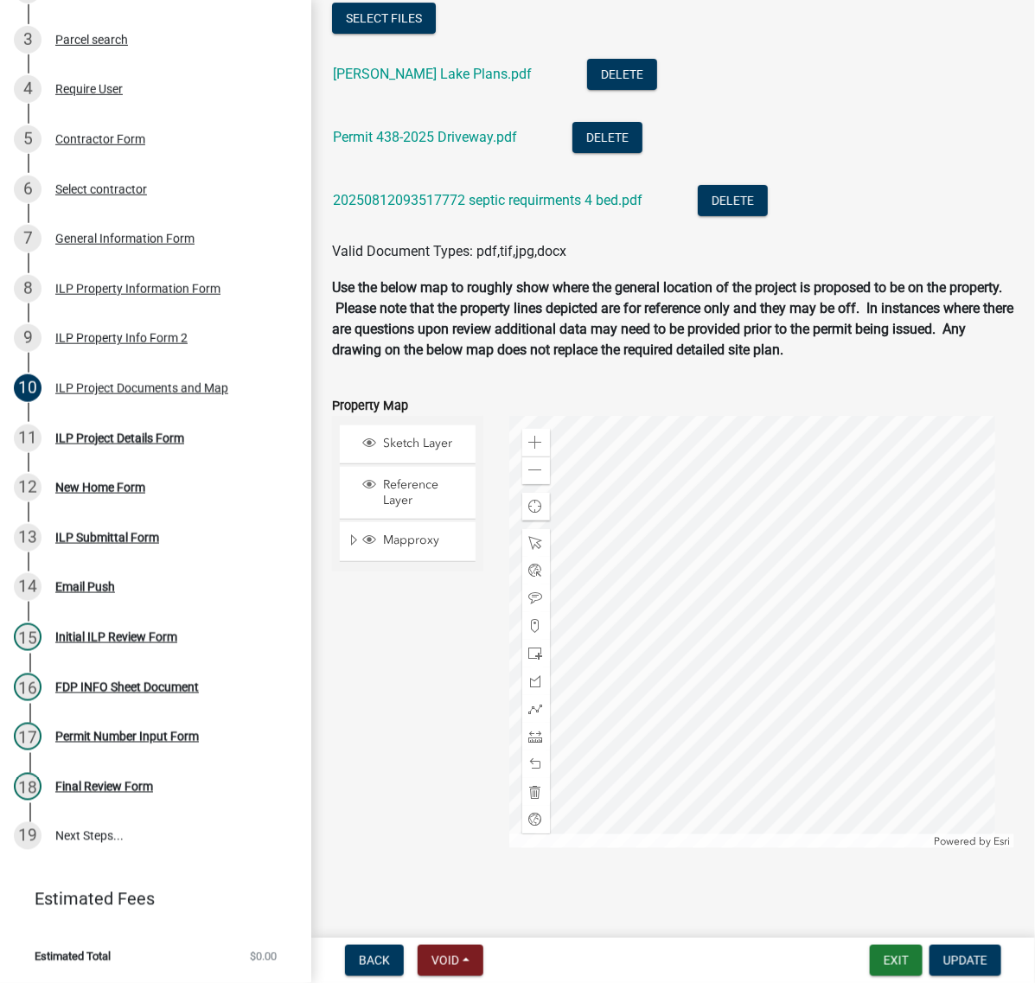
scroll to position [2269, 0]
click at [179, 452] on div "11 ILP Project Details Form" at bounding box center [149, 438] width 270 height 28
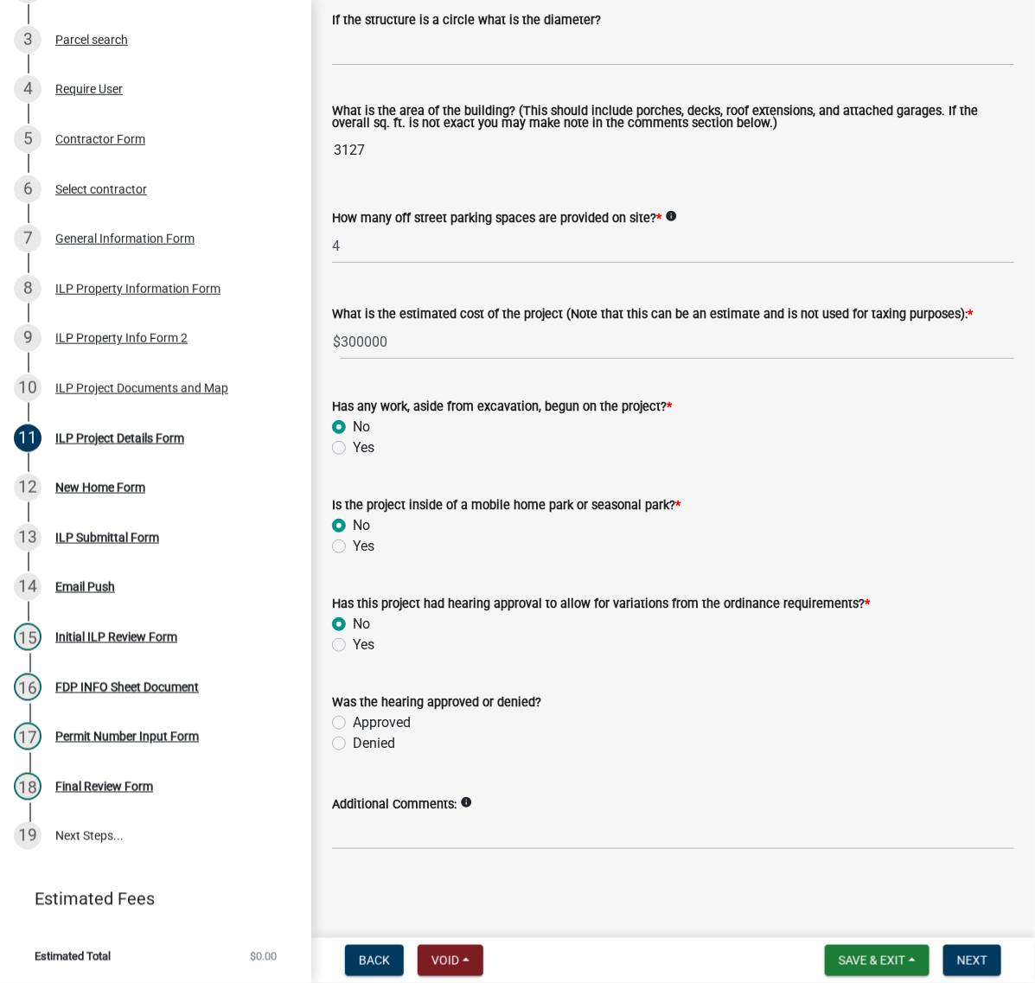
scroll to position [1679, 0]
click at [957, 954] on span "Next" at bounding box center [972, 961] width 30 height 14
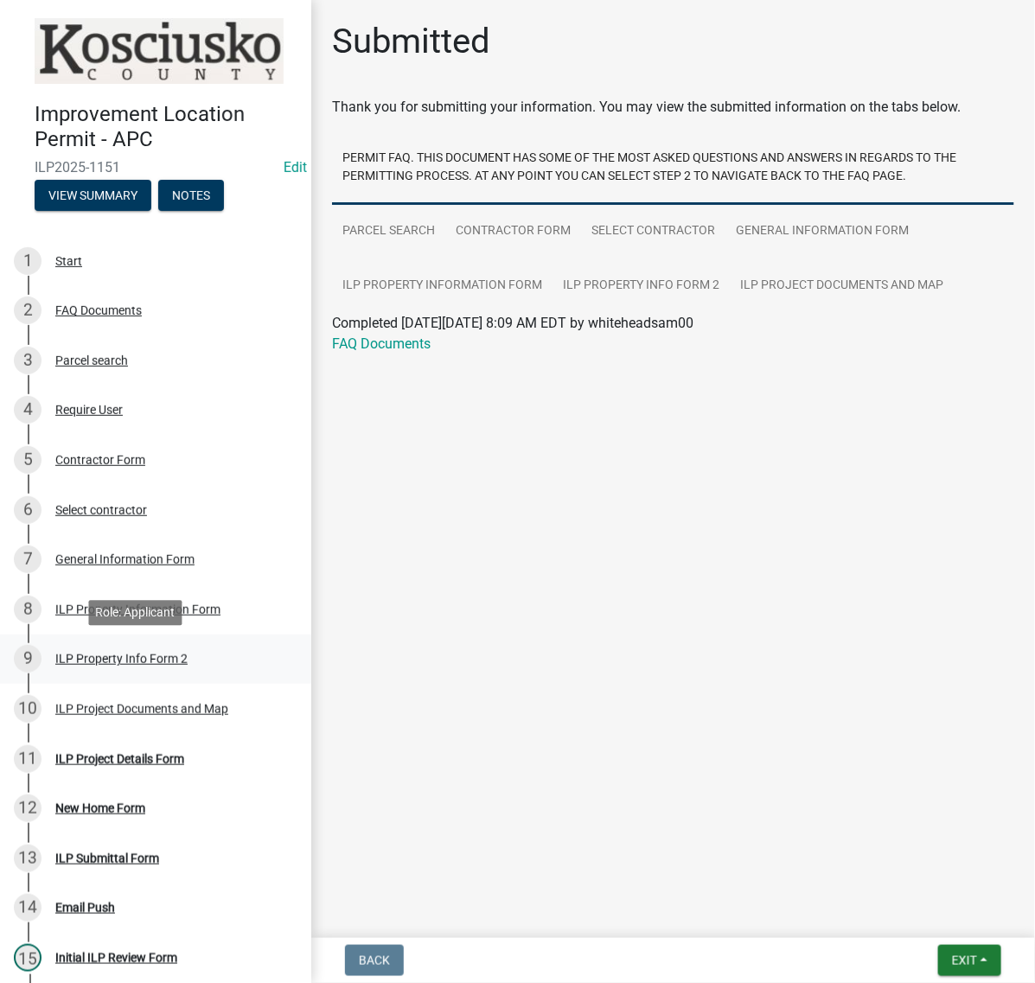
scroll to position [324, 0]
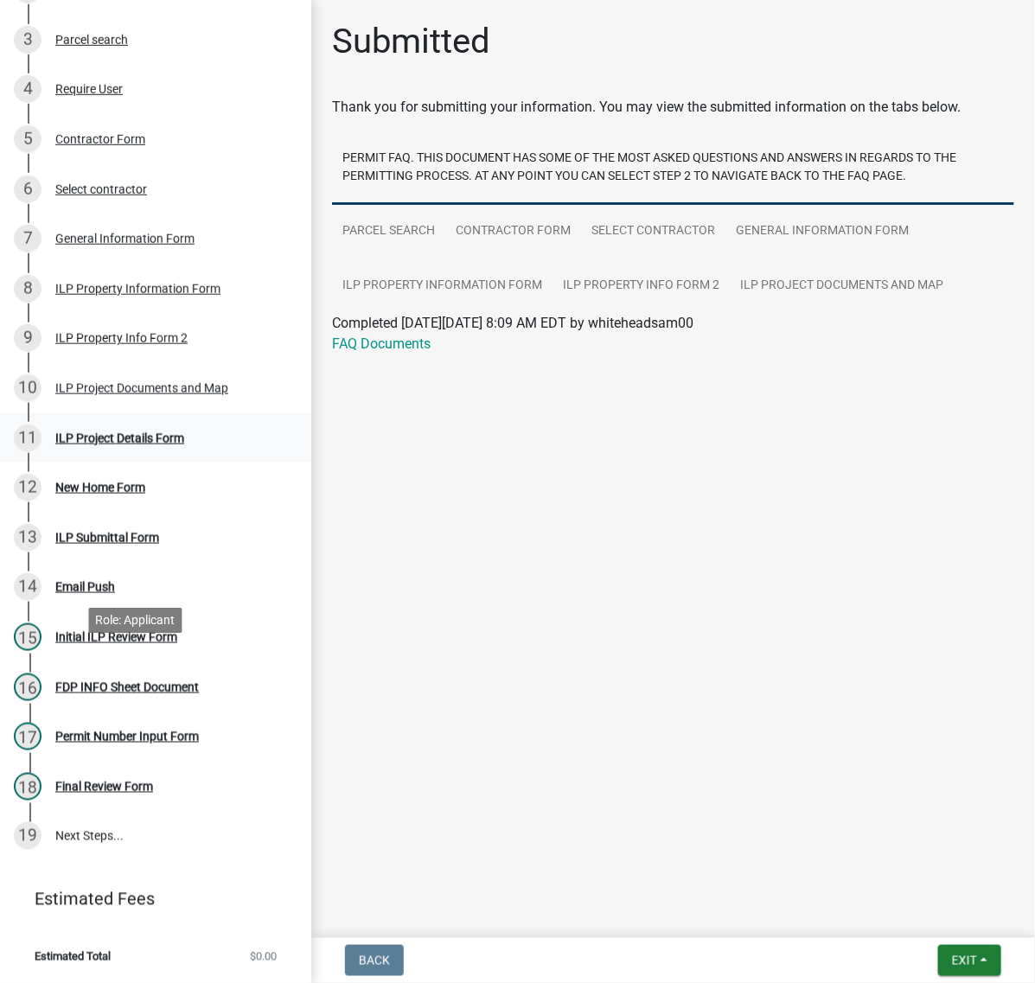
click at [124, 444] on div "ILP Project Details Form" at bounding box center [119, 438] width 129 height 12
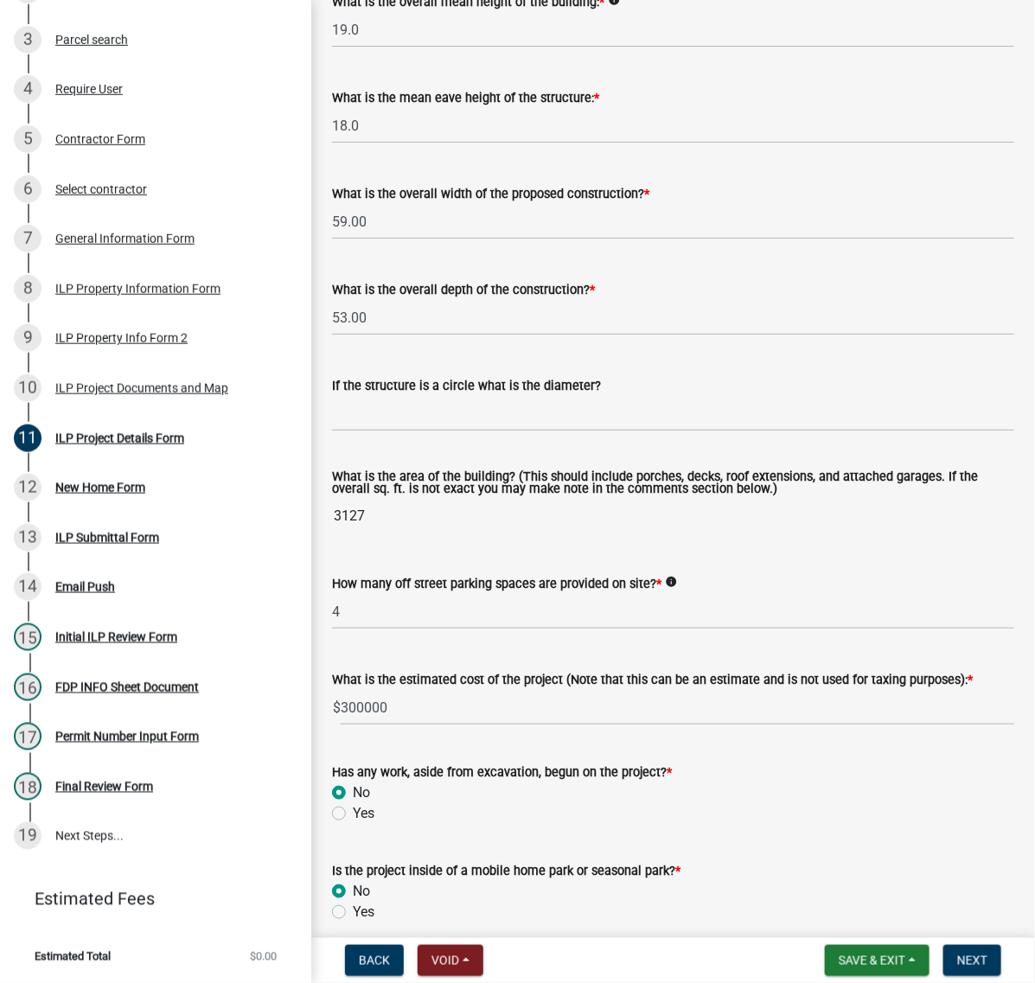
scroll to position [864, 0]
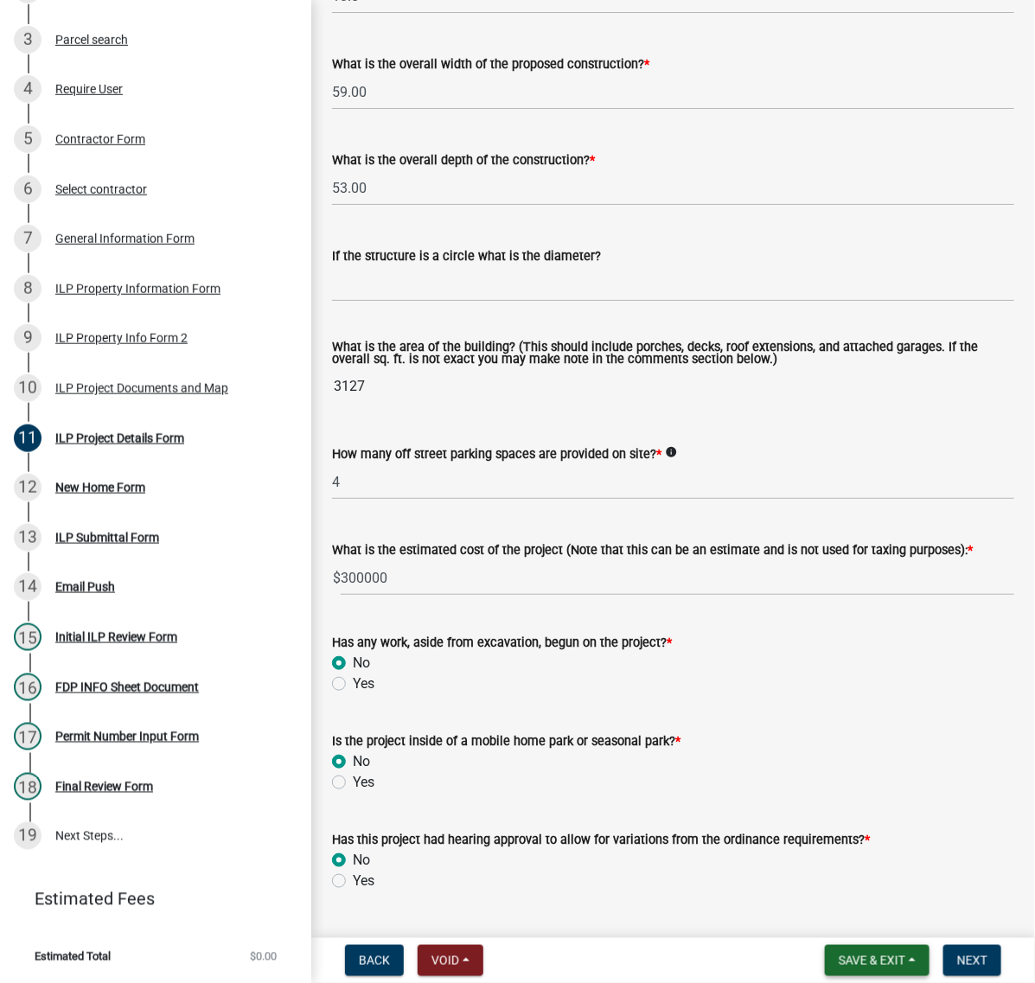
click at [825, 945] on button "Save & Exit" at bounding box center [877, 960] width 105 height 31
click at [791, 858] on button "Save" at bounding box center [860, 865] width 138 height 41
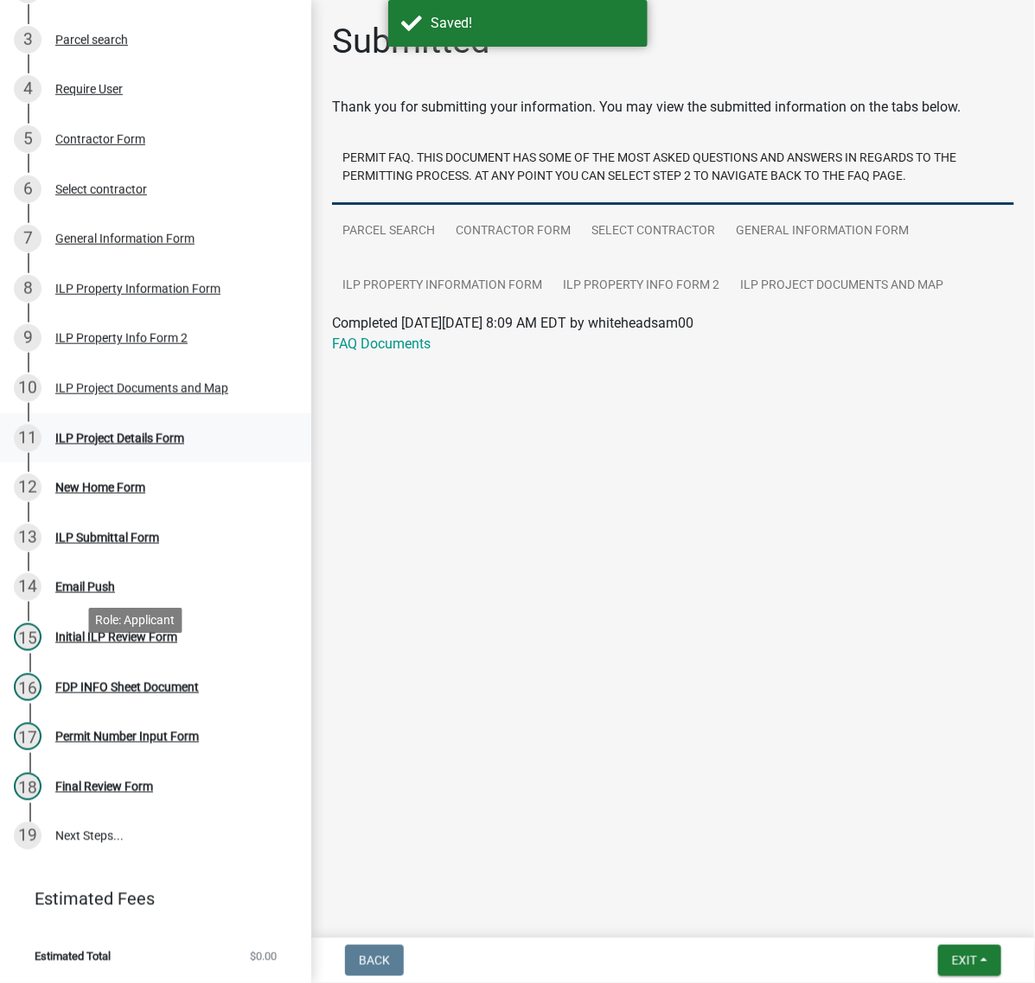
click at [144, 444] on div "ILP Project Details Form" at bounding box center [119, 438] width 129 height 12
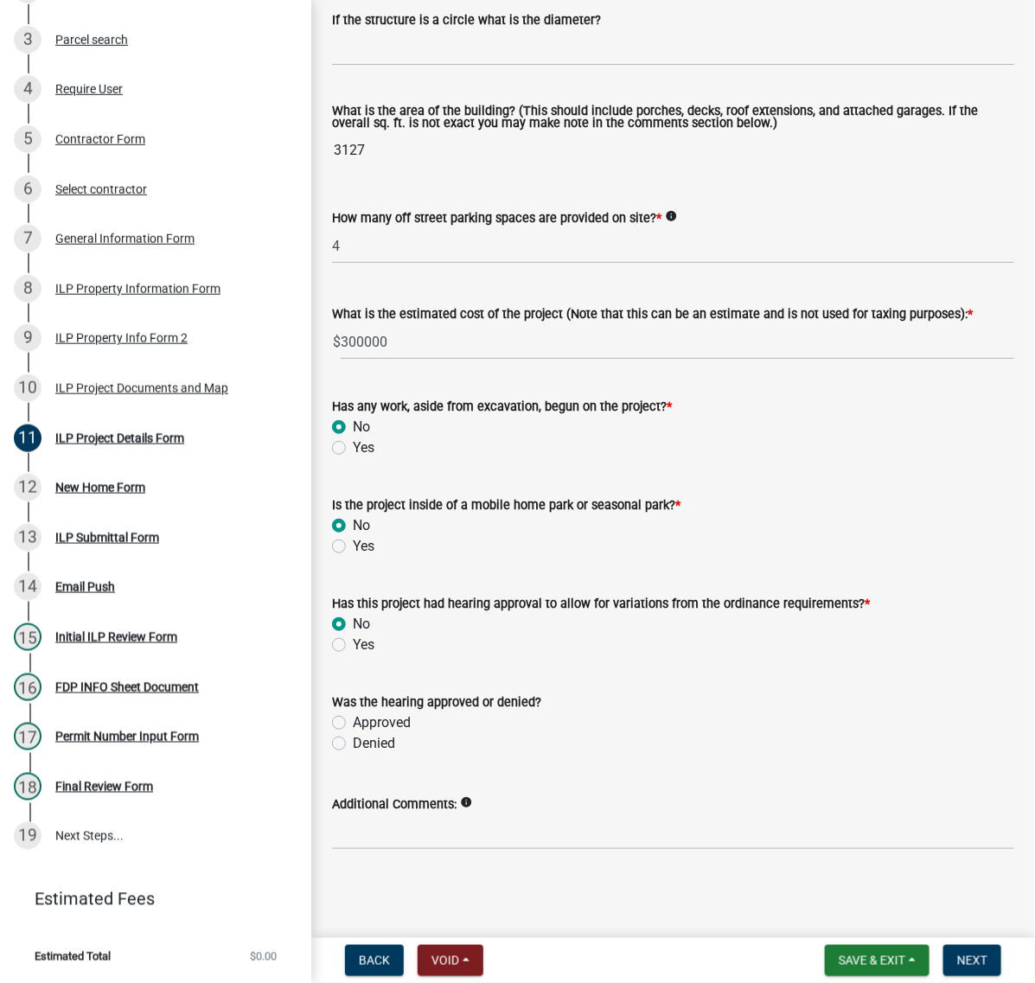
scroll to position [1679, 0]
click at [960, 954] on span "Next" at bounding box center [972, 961] width 30 height 14
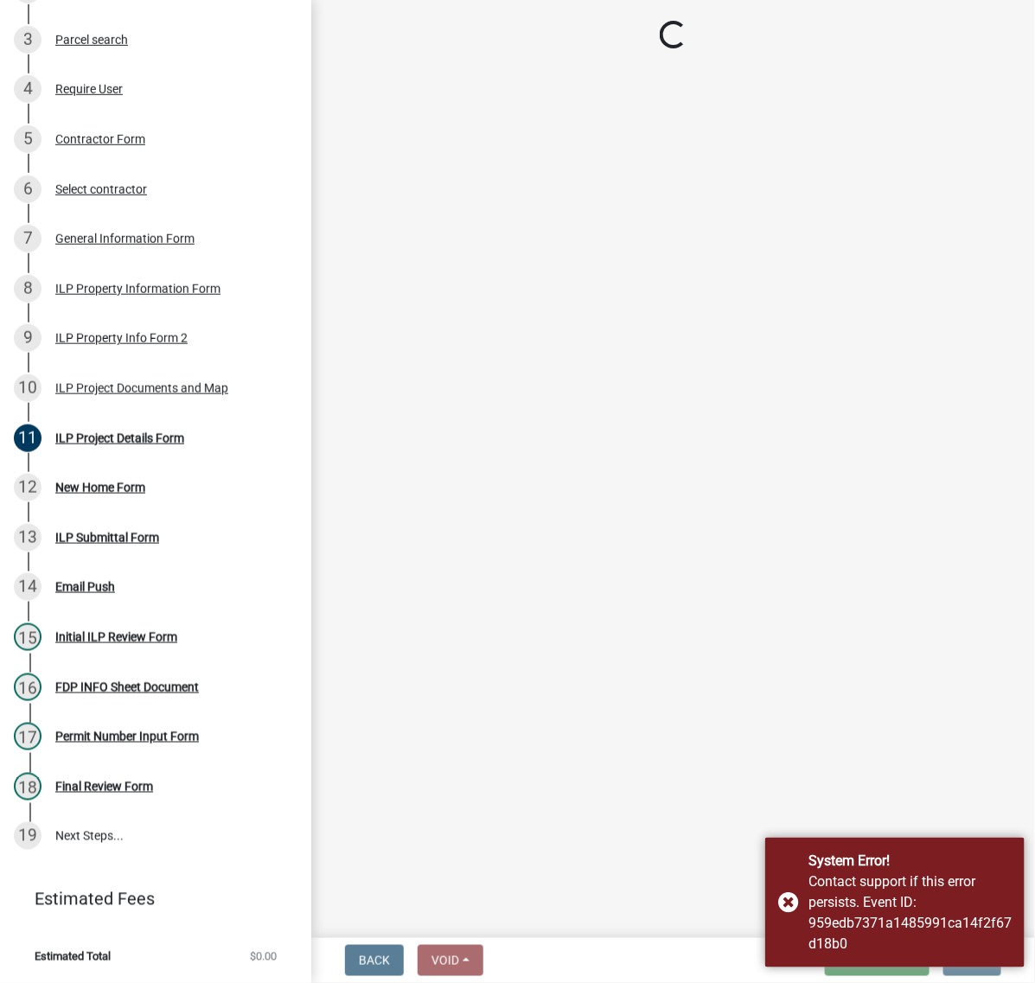
scroll to position [0, 0]
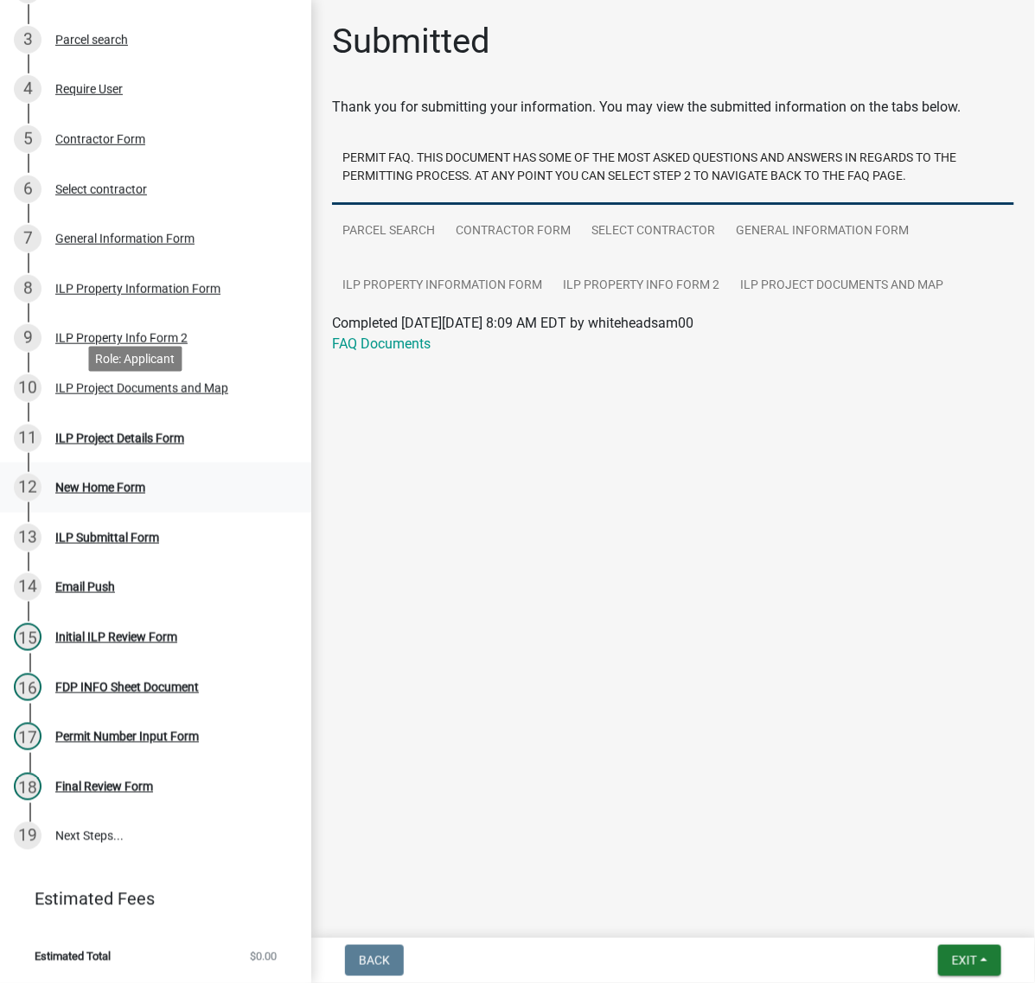
scroll to position [648, 0]
click at [125, 432] on div "ILP Project Details Form" at bounding box center [119, 438] width 129 height 12
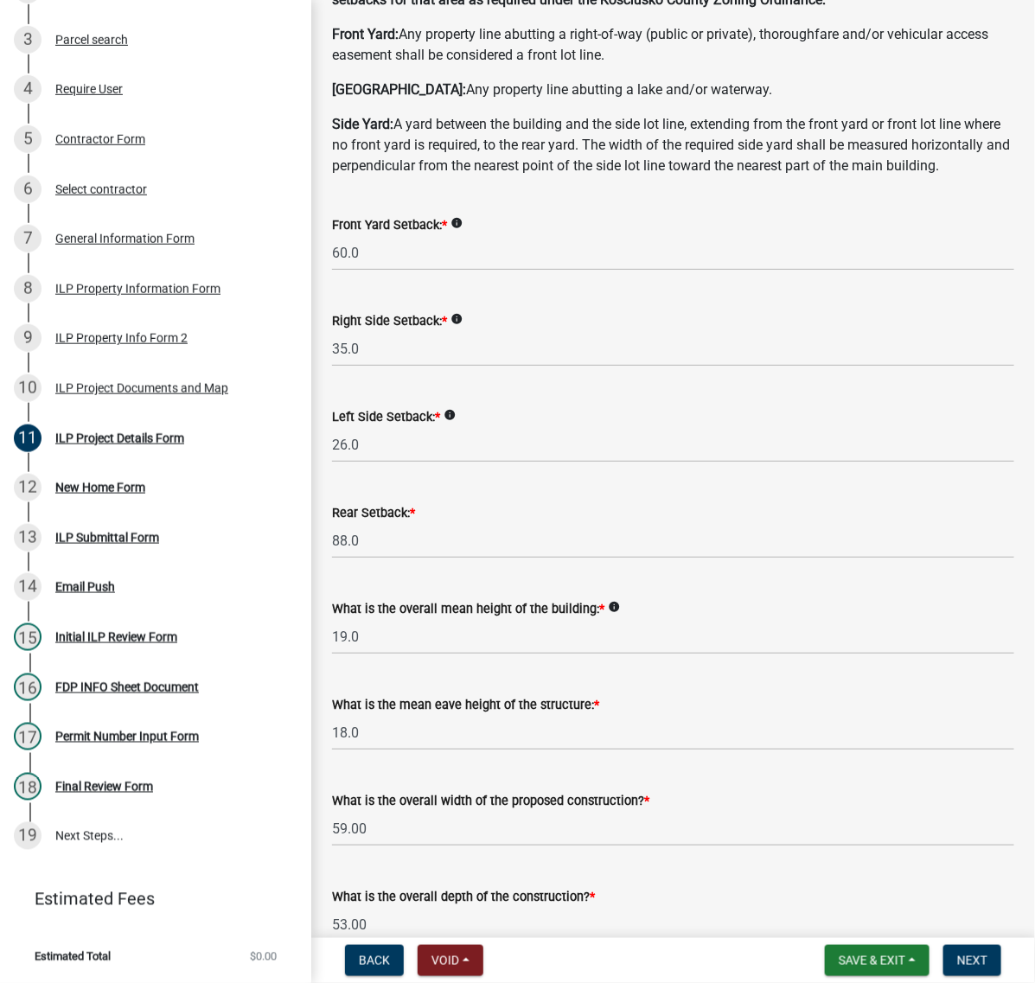
scroll to position [166, 0]
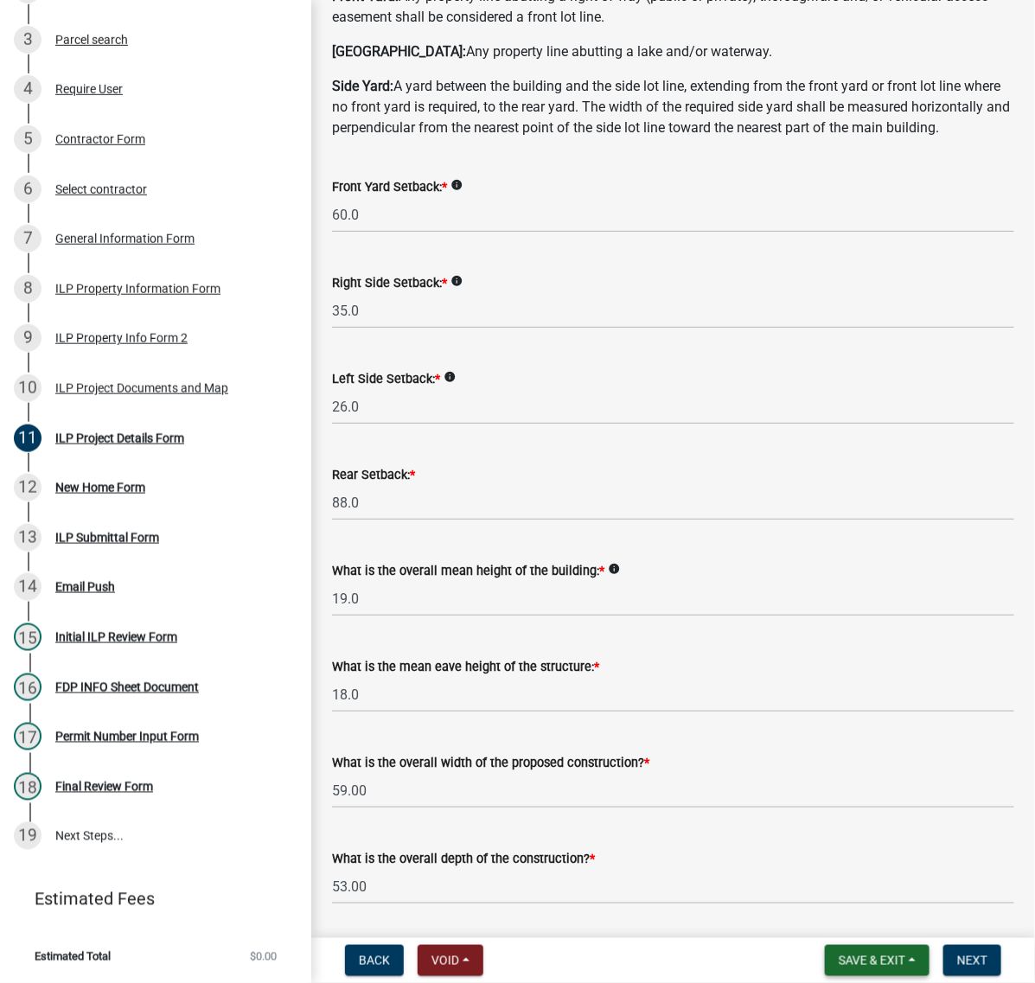
click at [839, 956] on span "Save & Exit" at bounding box center [872, 961] width 67 height 14
click at [796, 852] on button "Save" at bounding box center [860, 865] width 138 height 41
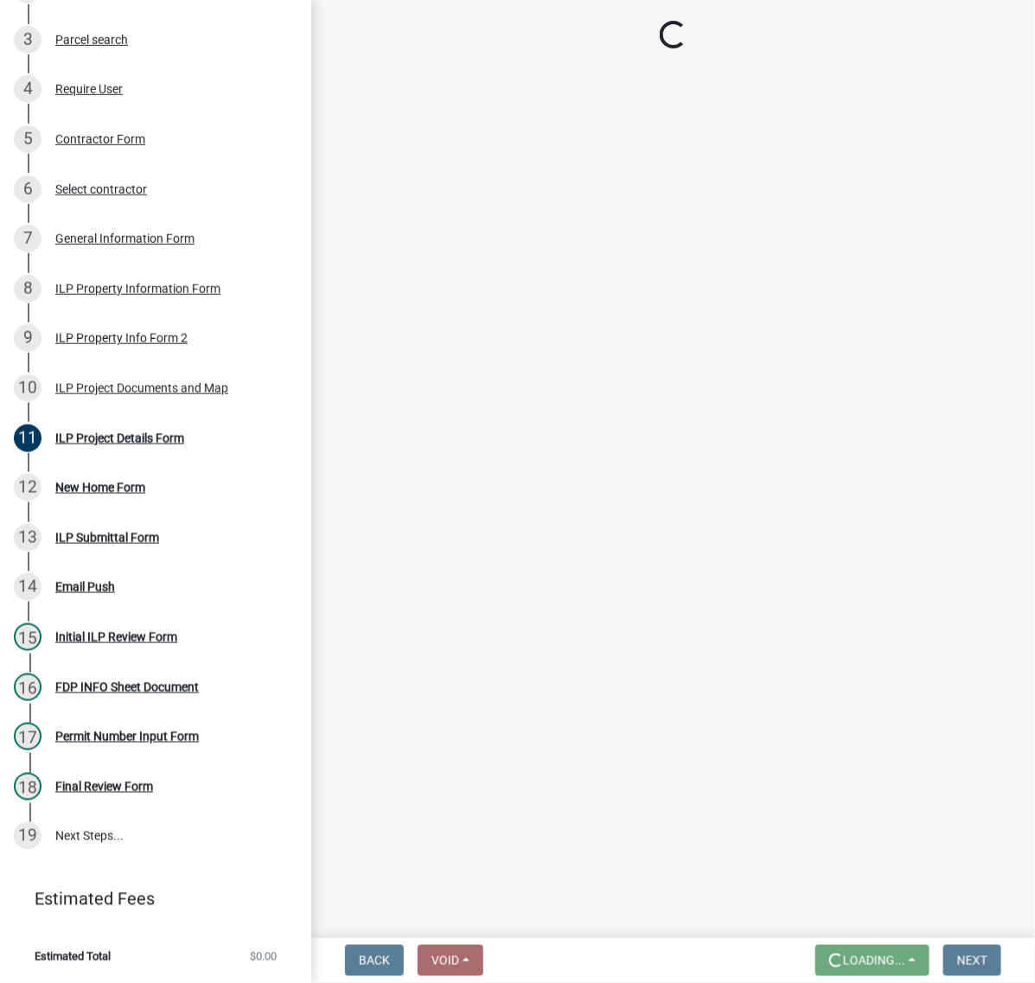
scroll to position [0, 0]
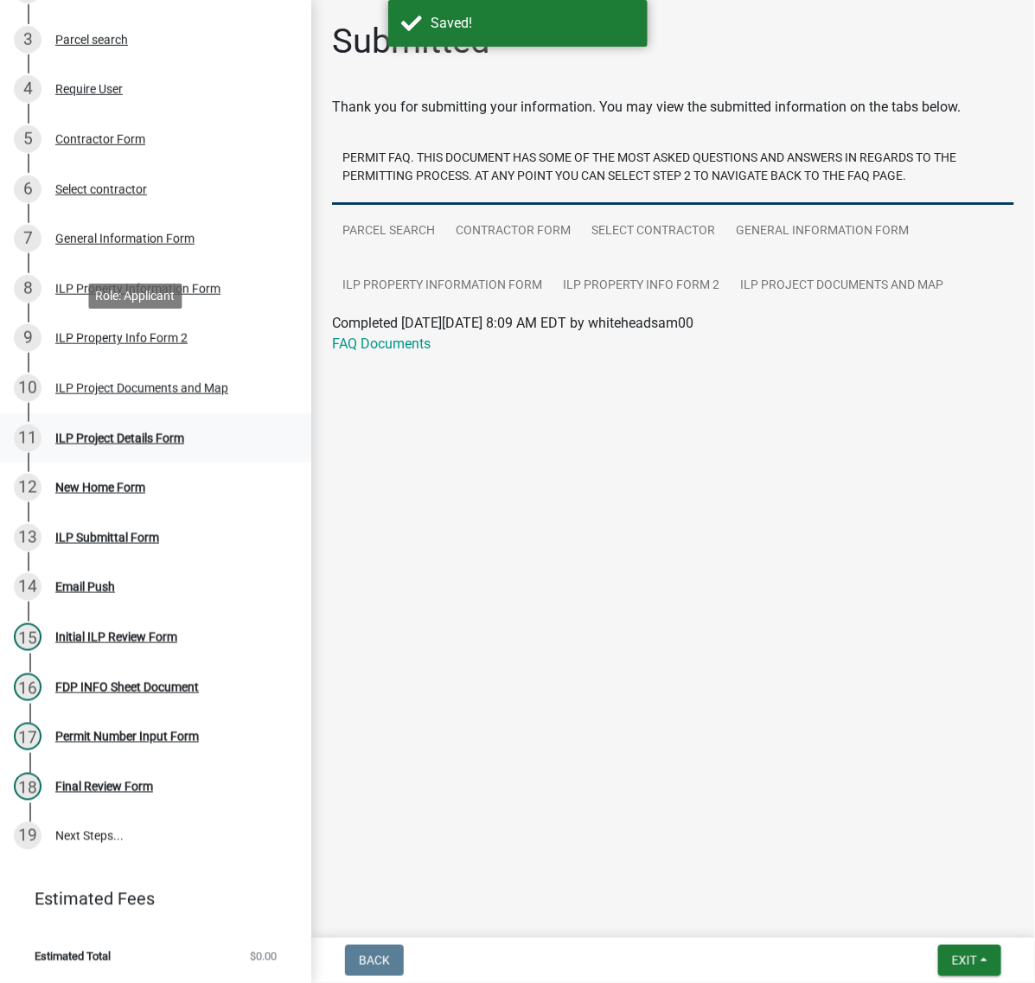
click at [148, 432] on div "ILP Project Details Form" at bounding box center [119, 438] width 129 height 12
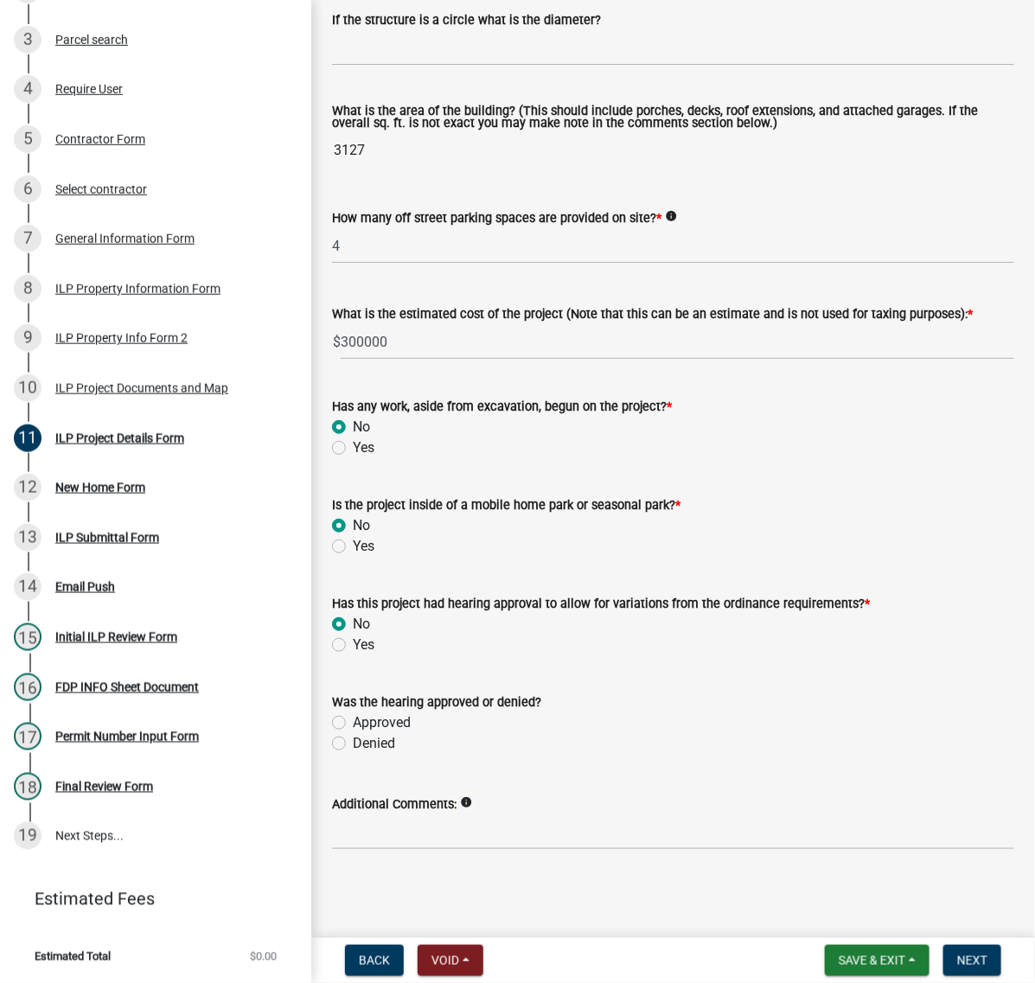
scroll to position [1247, 0]
click at [974, 954] on span "Next" at bounding box center [972, 961] width 30 height 14
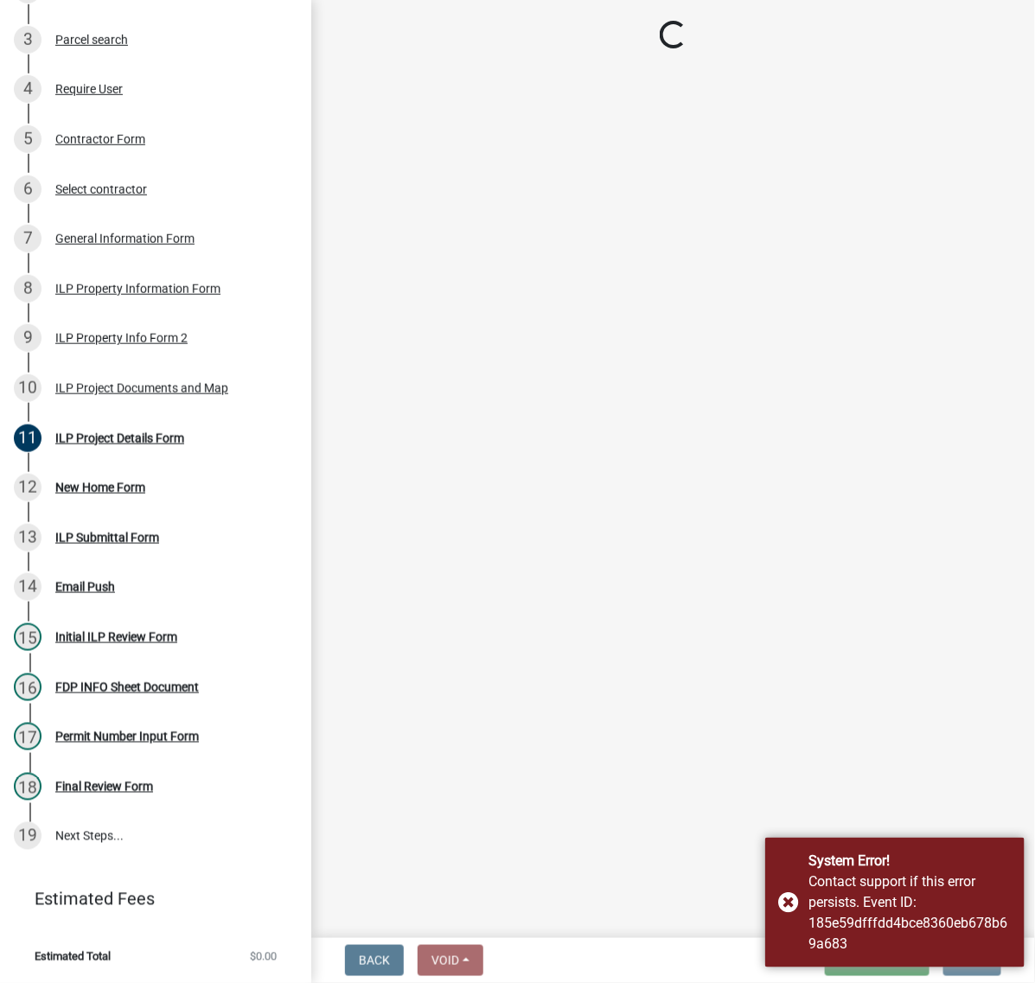
scroll to position [0, 0]
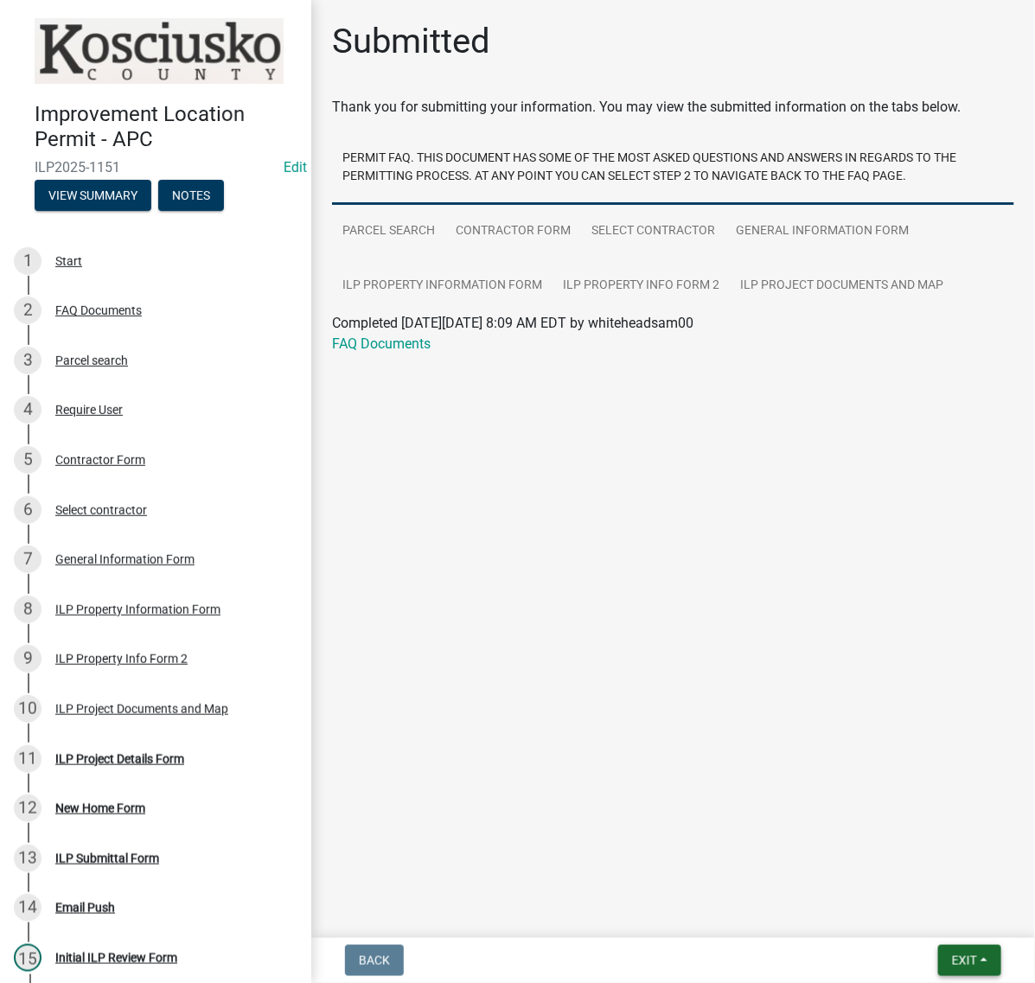
click at [952, 961] on span "Exit" at bounding box center [964, 961] width 25 height 14
click at [917, 913] on button "Save & Exit" at bounding box center [932, 907] width 138 height 41
